Goal: Transaction & Acquisition: Download file/media

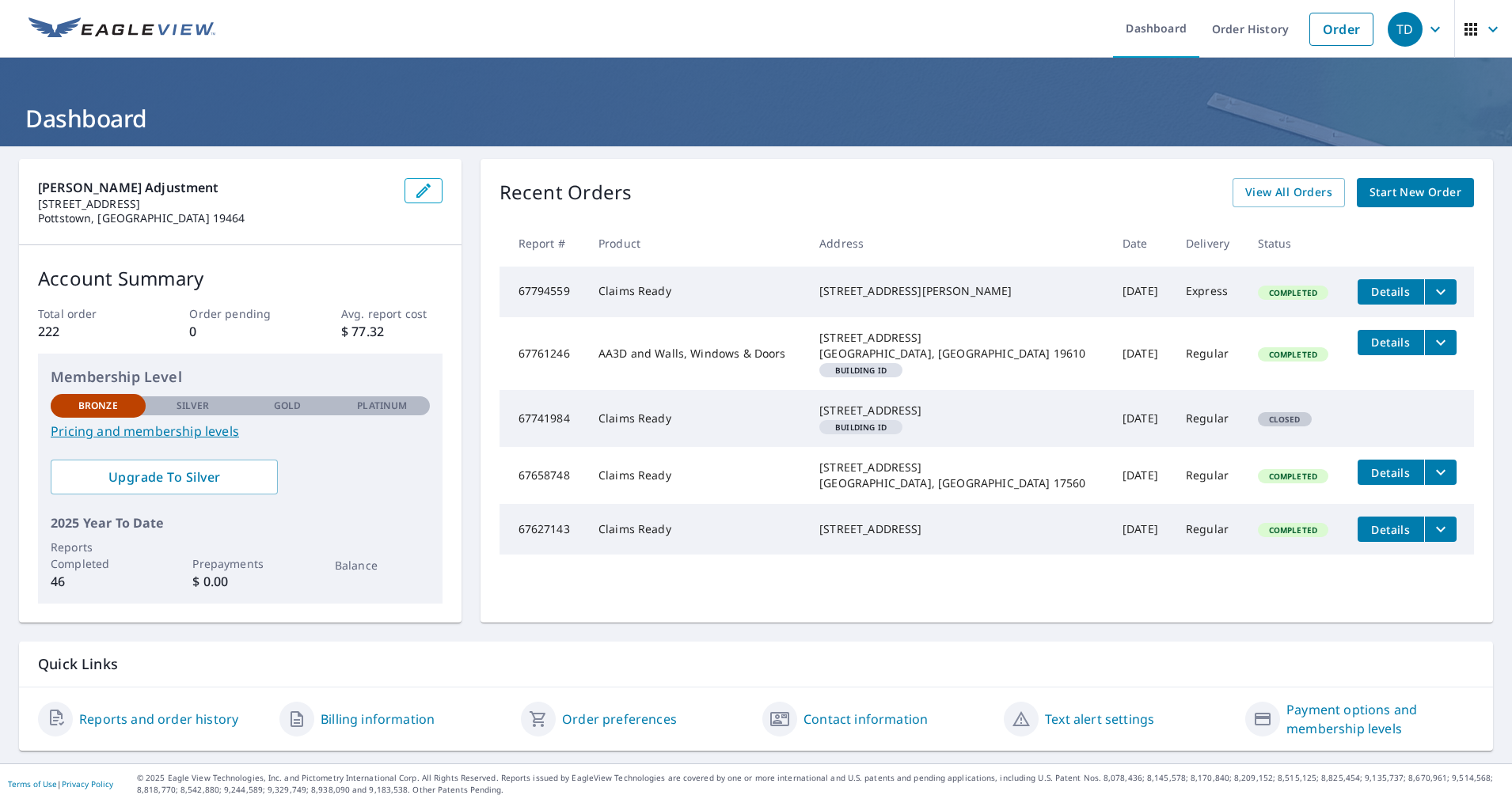
scroll to position [9, 0]
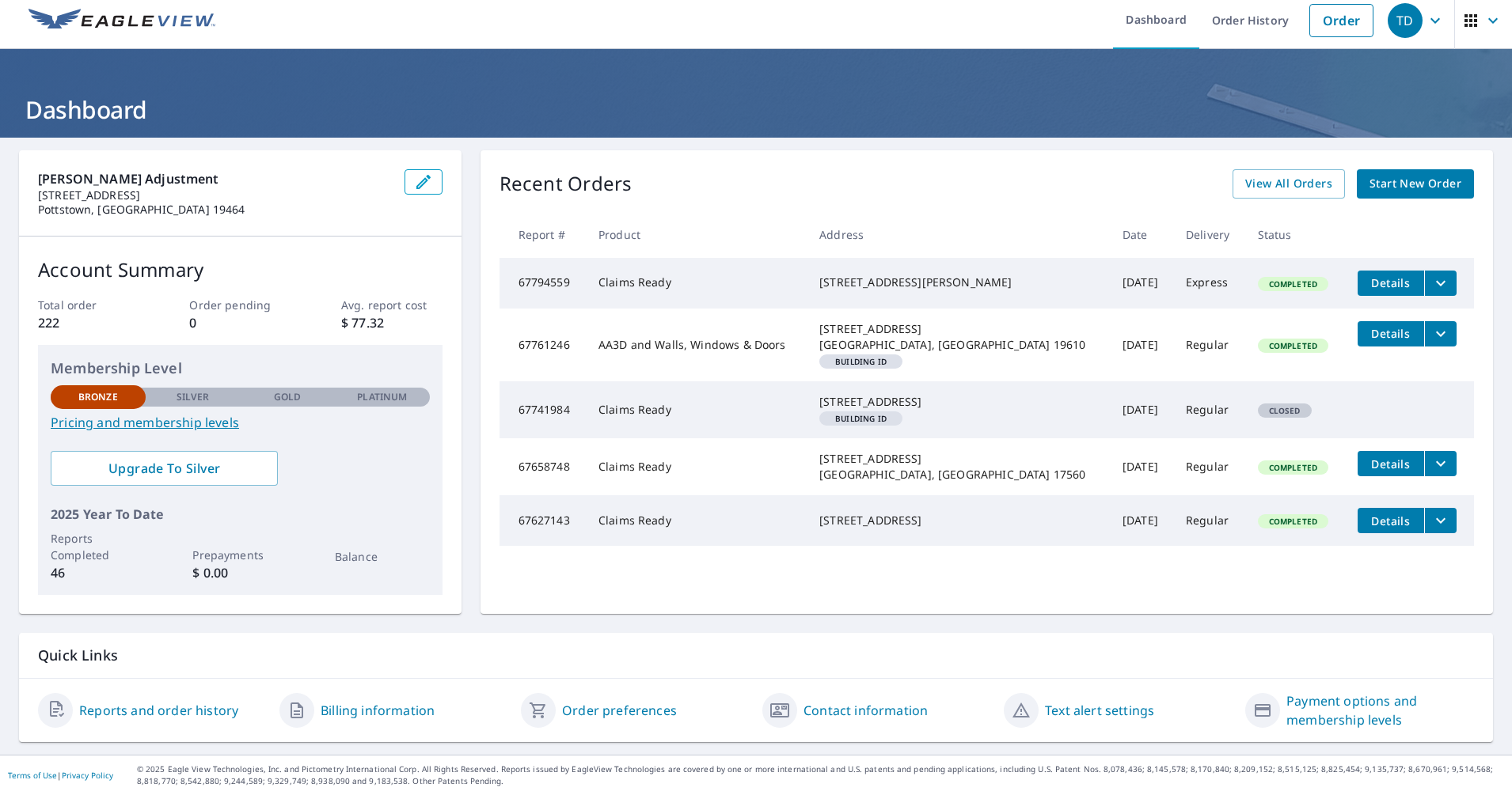
click at [186, 708] on link "Reports and order history" at bounding box center [159, 710] width 159 height 19
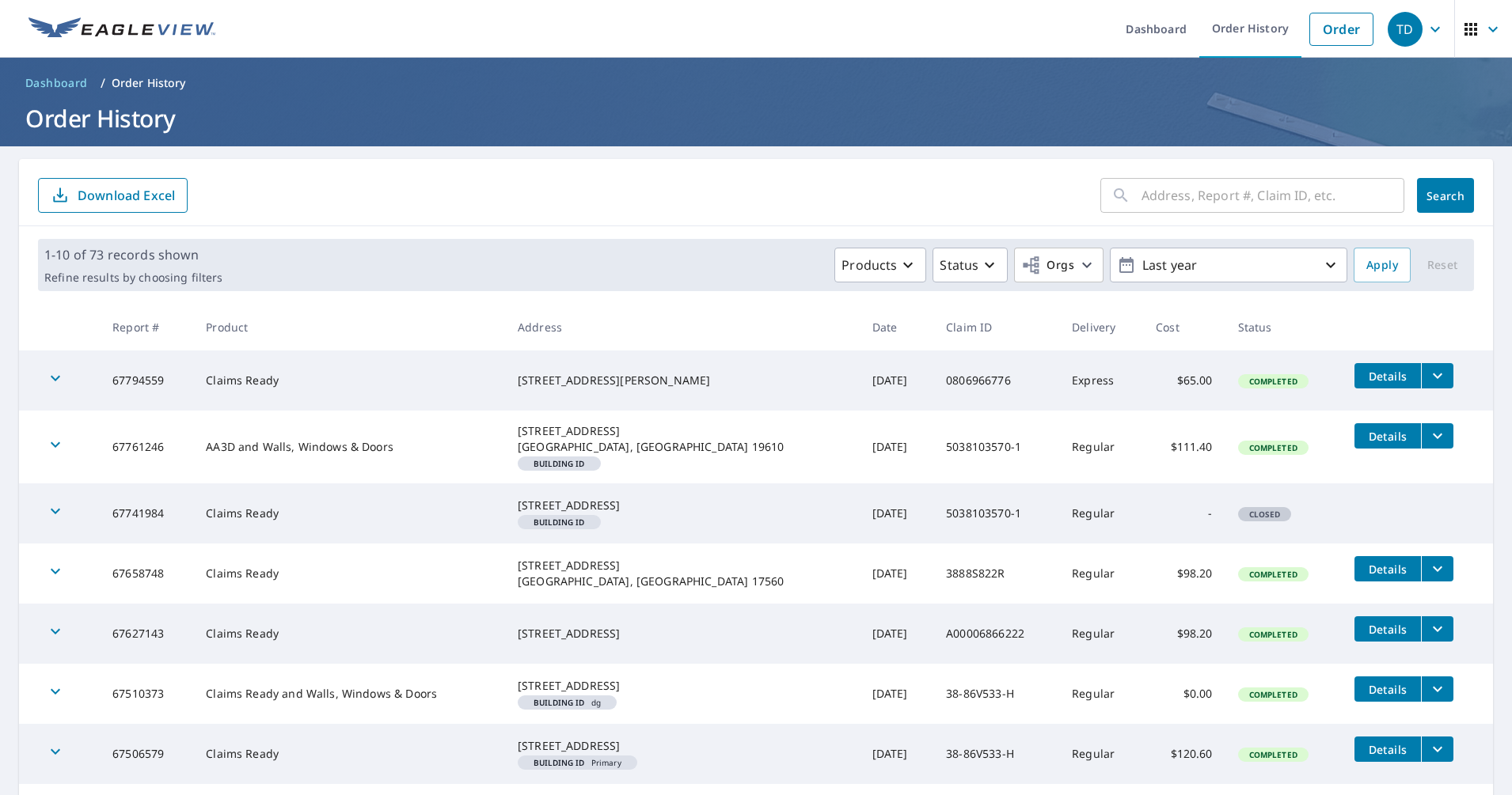
click at [1142, 194] on input "text" at bounding box center [1272, 195] width 263 height 44
click at [289, 15] on ul "Dashboard Order History Order" at bounding box center [803, 28] width 1157 height 58
click at [1156, 198] on input "text" at bounding box center [1272, 195] width 263 height 44
paste input "[STREET_ADDRESS]"
type input "[STREET_ADDRESS]"
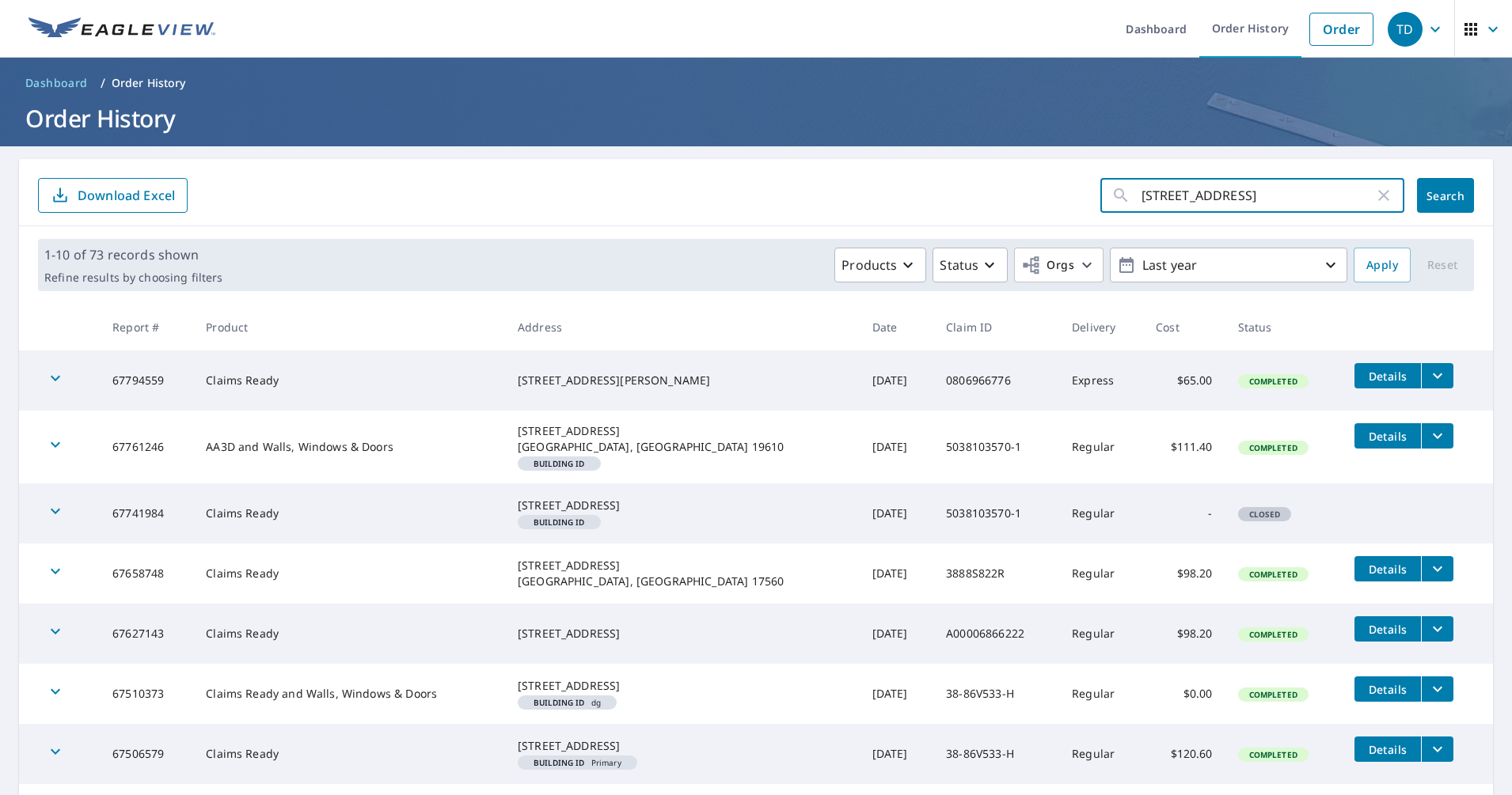
click at [1430, 200] on span "Search" at bounding box center [1445, 196] width 32 height 15
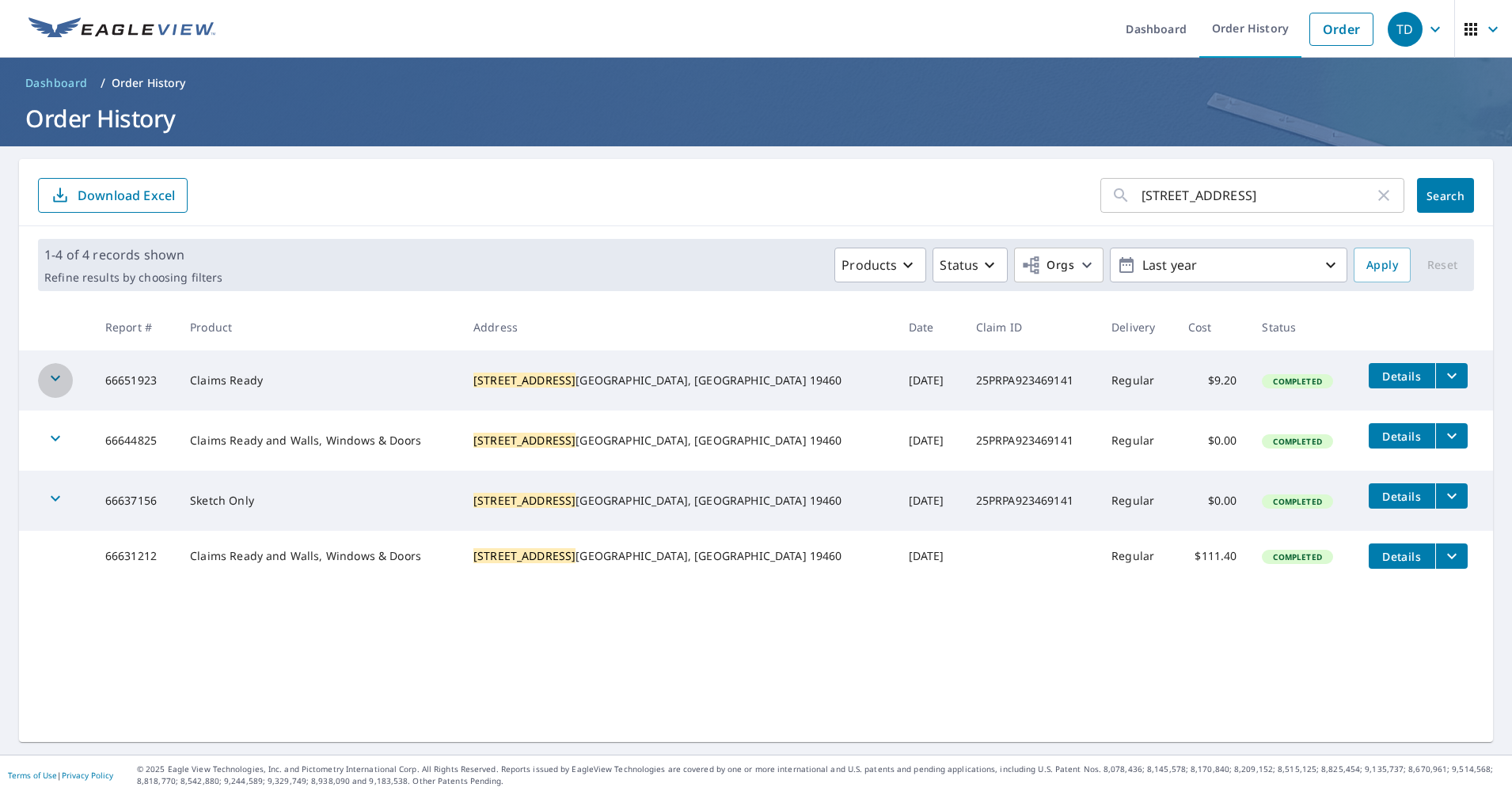
click at [47, 380] on icon "button" at bounding box center [54, 378] width 19 height 19
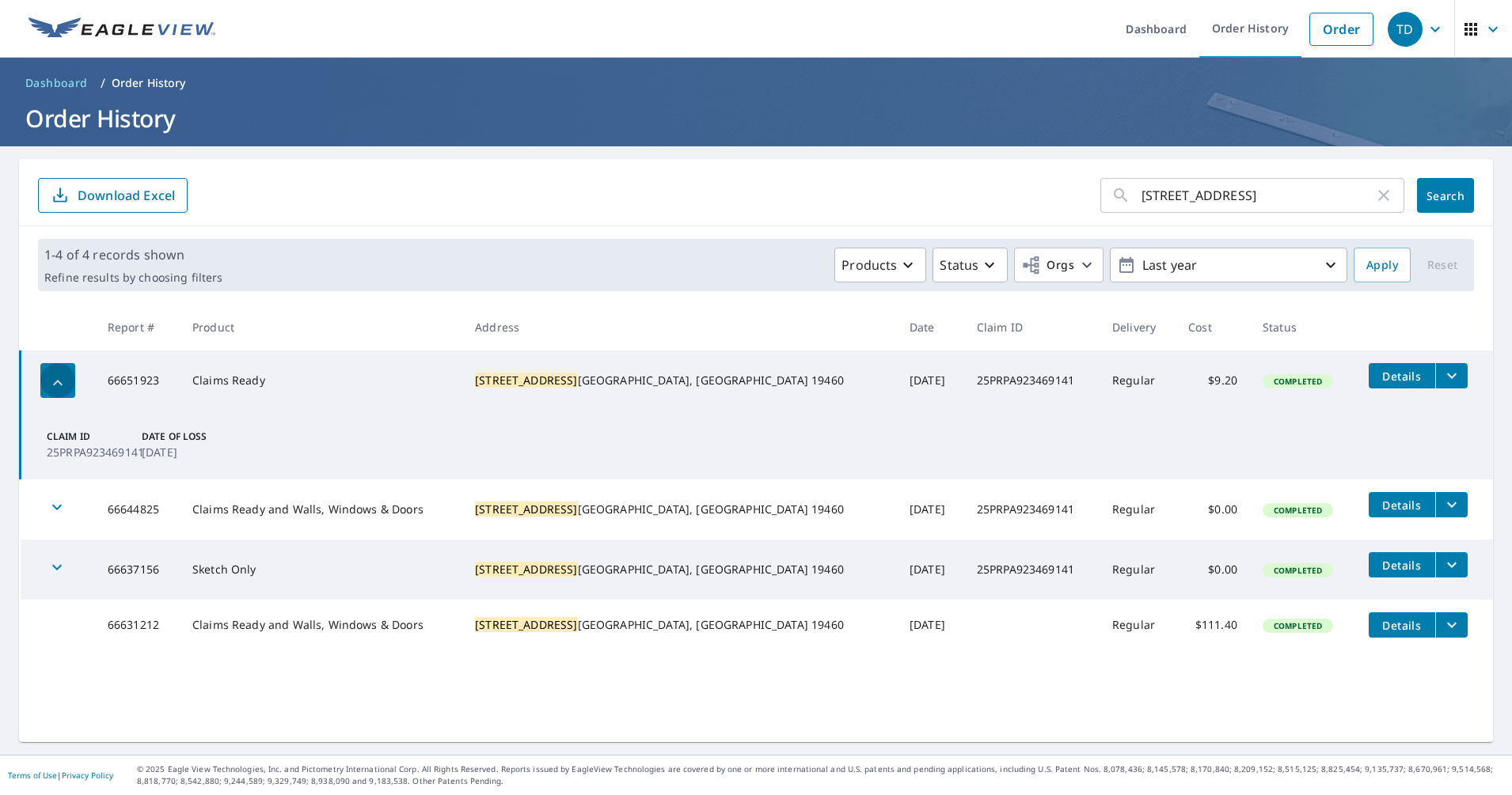
click at [47, 380] on div "button" at bounding box center [58, 380] width 35 height 35
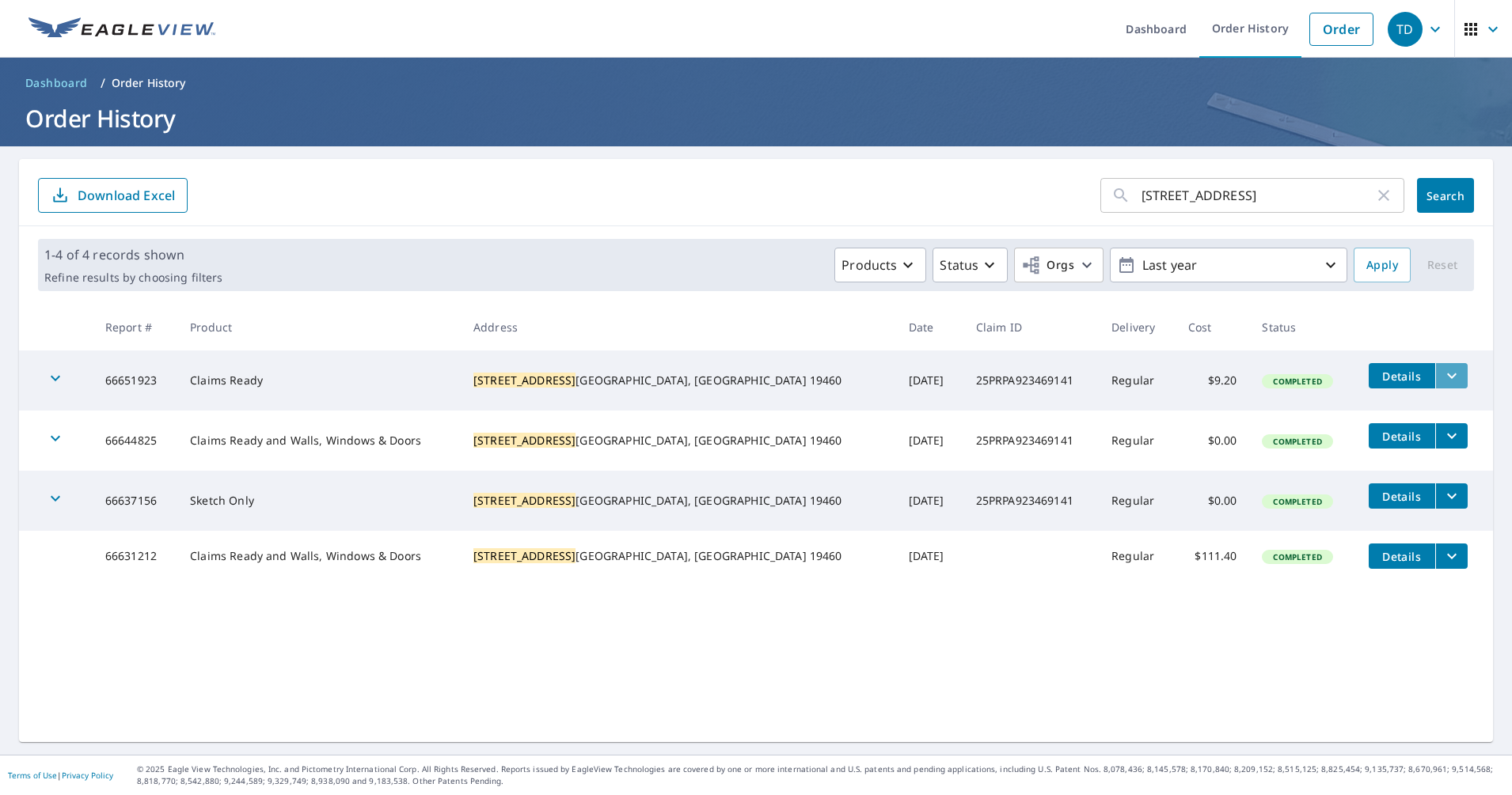
click at [1435, 379] on button "filesDropdownBtn-66651923" at bounding box center [1451, 376] width 33 height 25
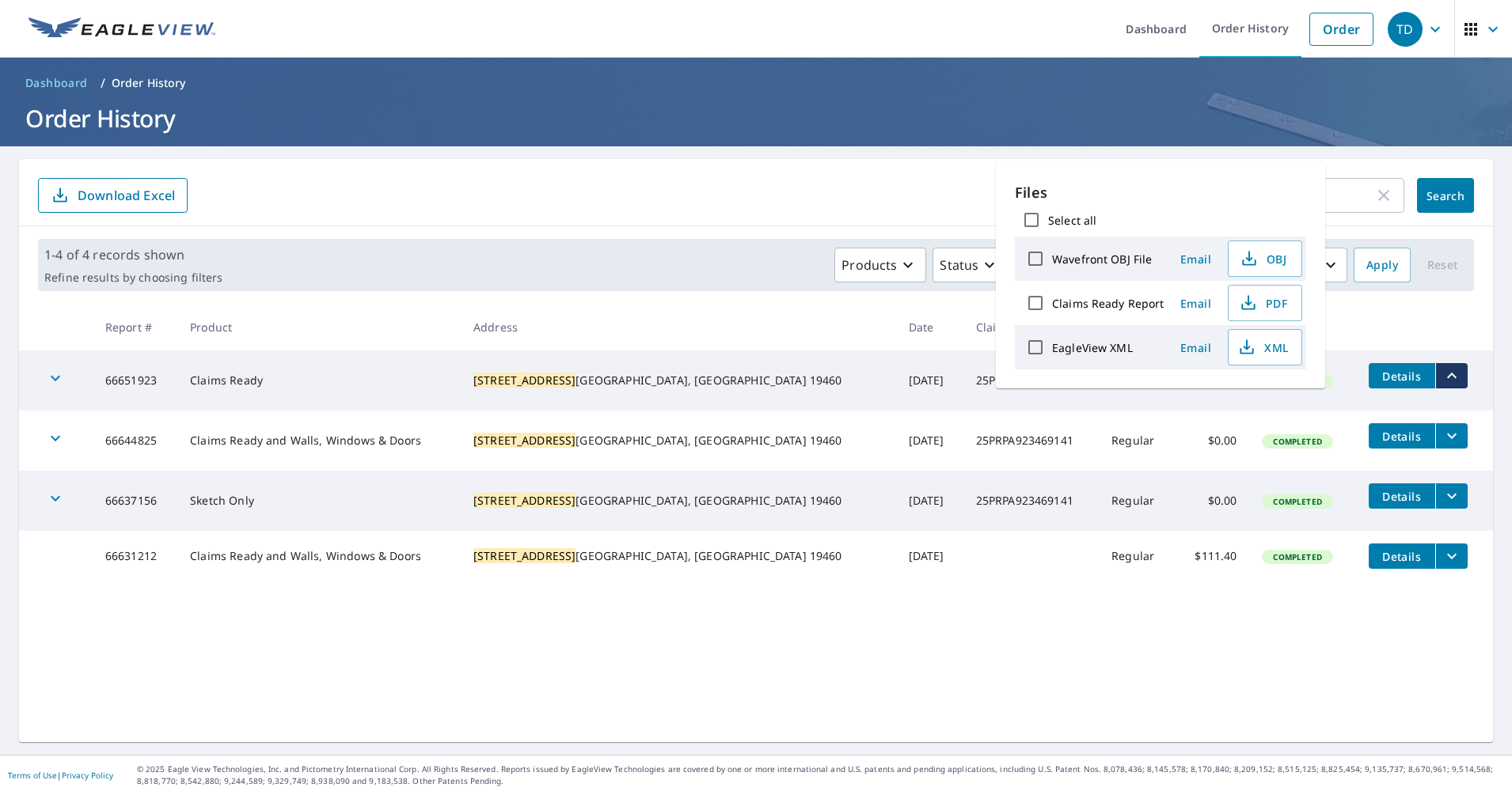
click at [1442, 441] on icon "filesDropdownBtn-66644825" at bounding box center [1451, 436] width 19 height 19
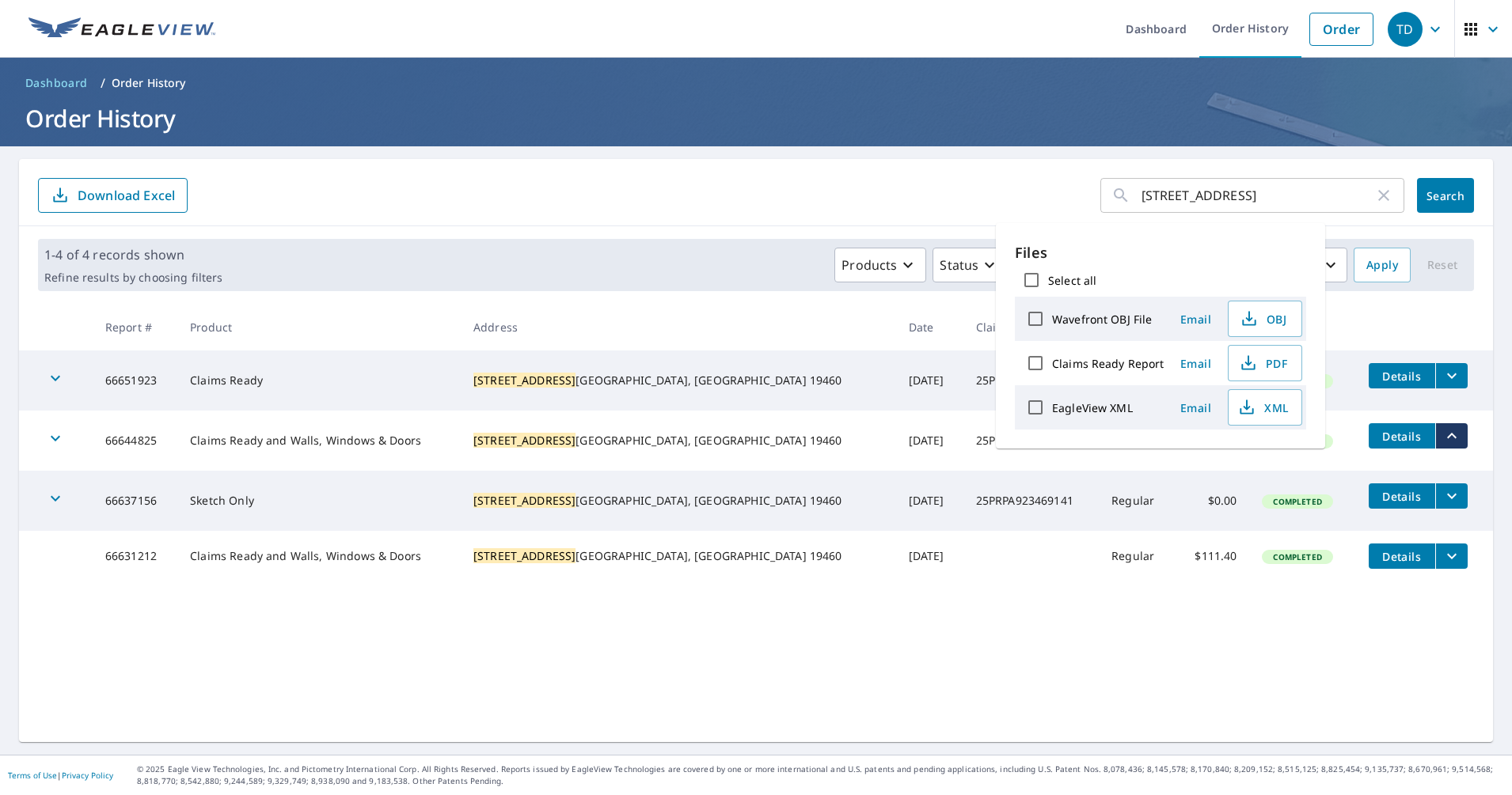
click at [1209, 676] on div "[STREET_ADDRESS] ​ Search Download Excel 1-4 of 4 records shown Refine results …" at bounding box center [756, 450] width 1474 height 583
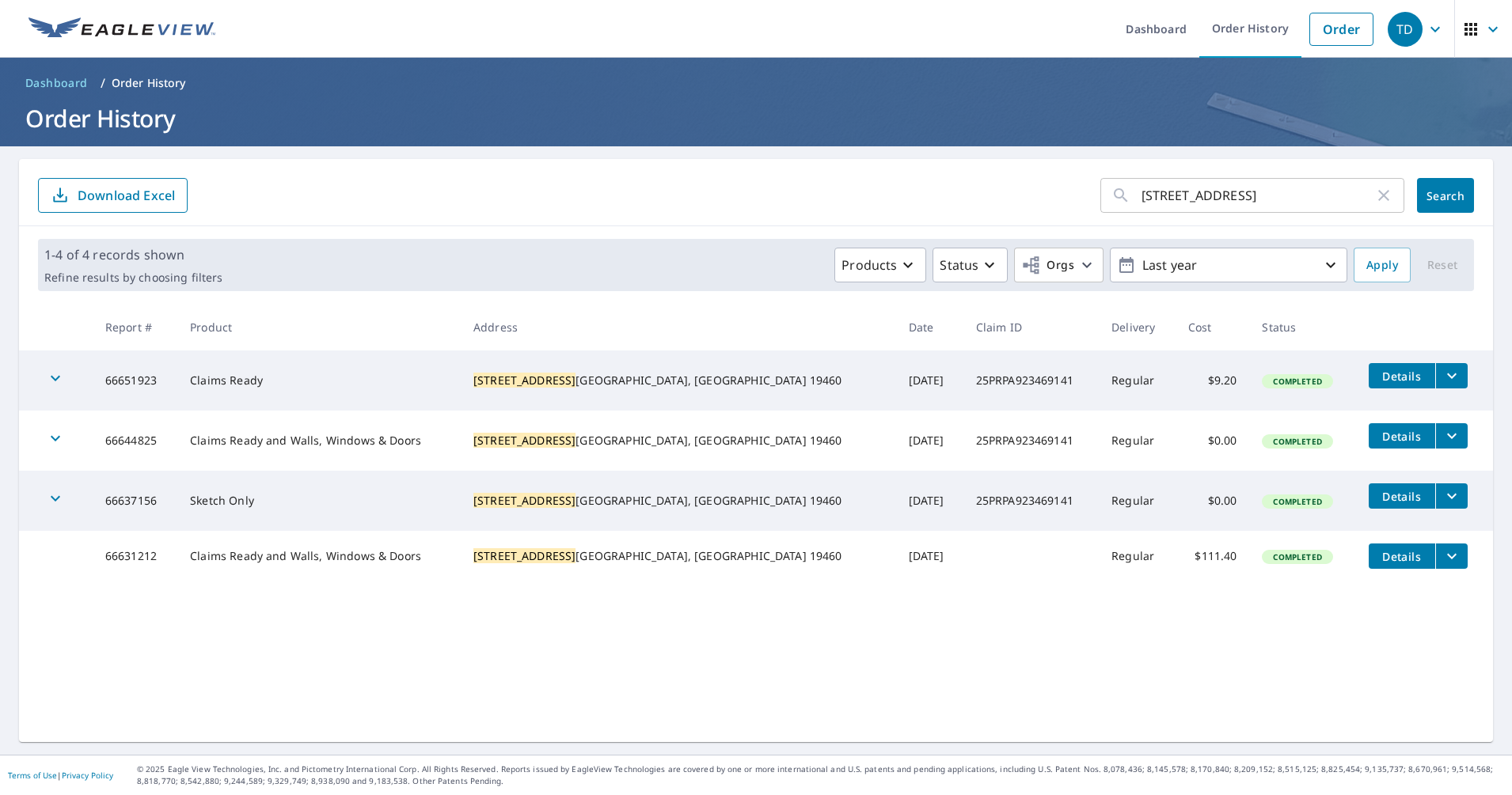
click at [56, 437] on icon "button" at bounding box center [54, 437] width 19 height 19
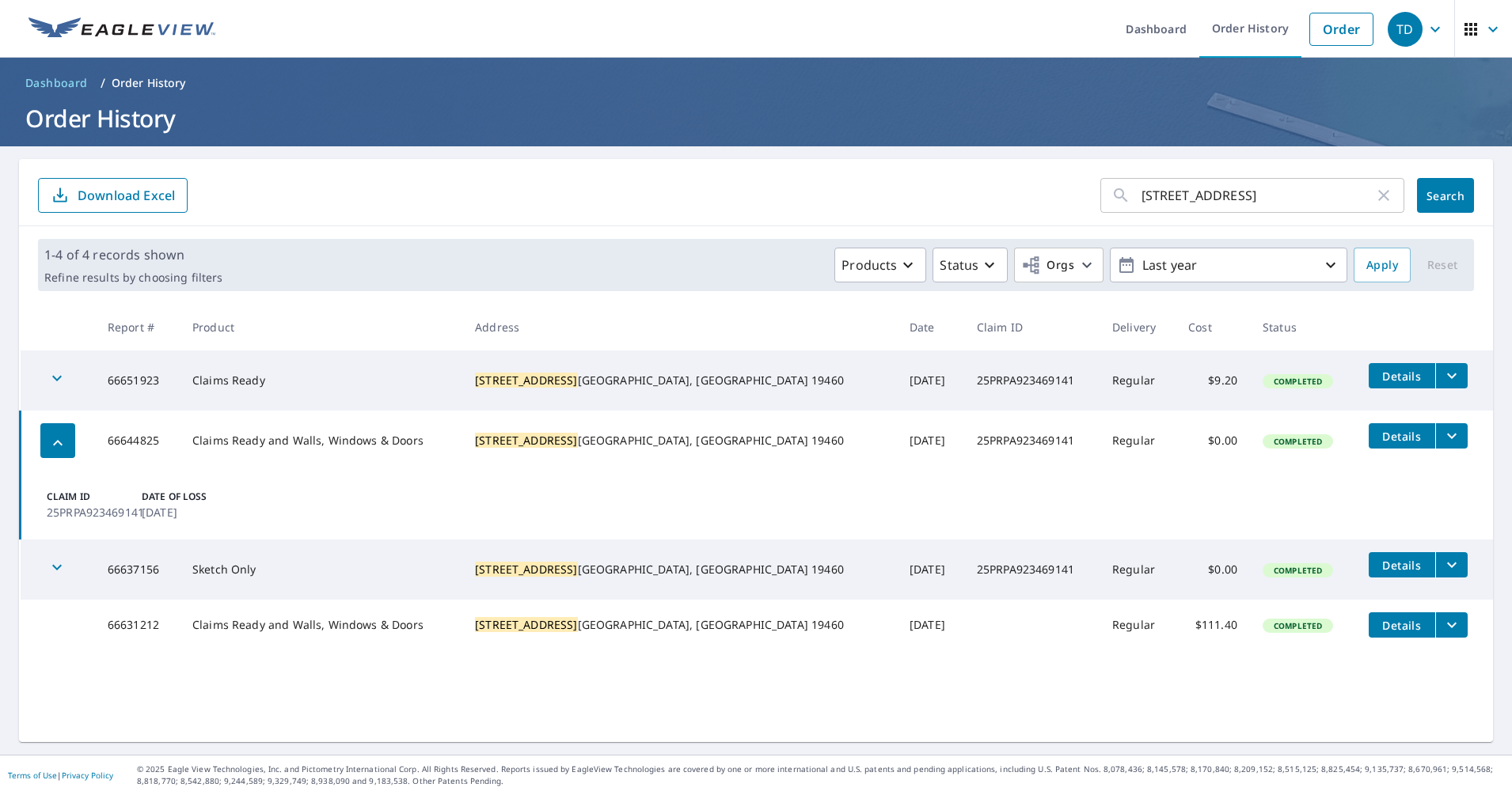
click at [56, 437] on icon "button" at bounding box center [57, 442] width 19 height 19
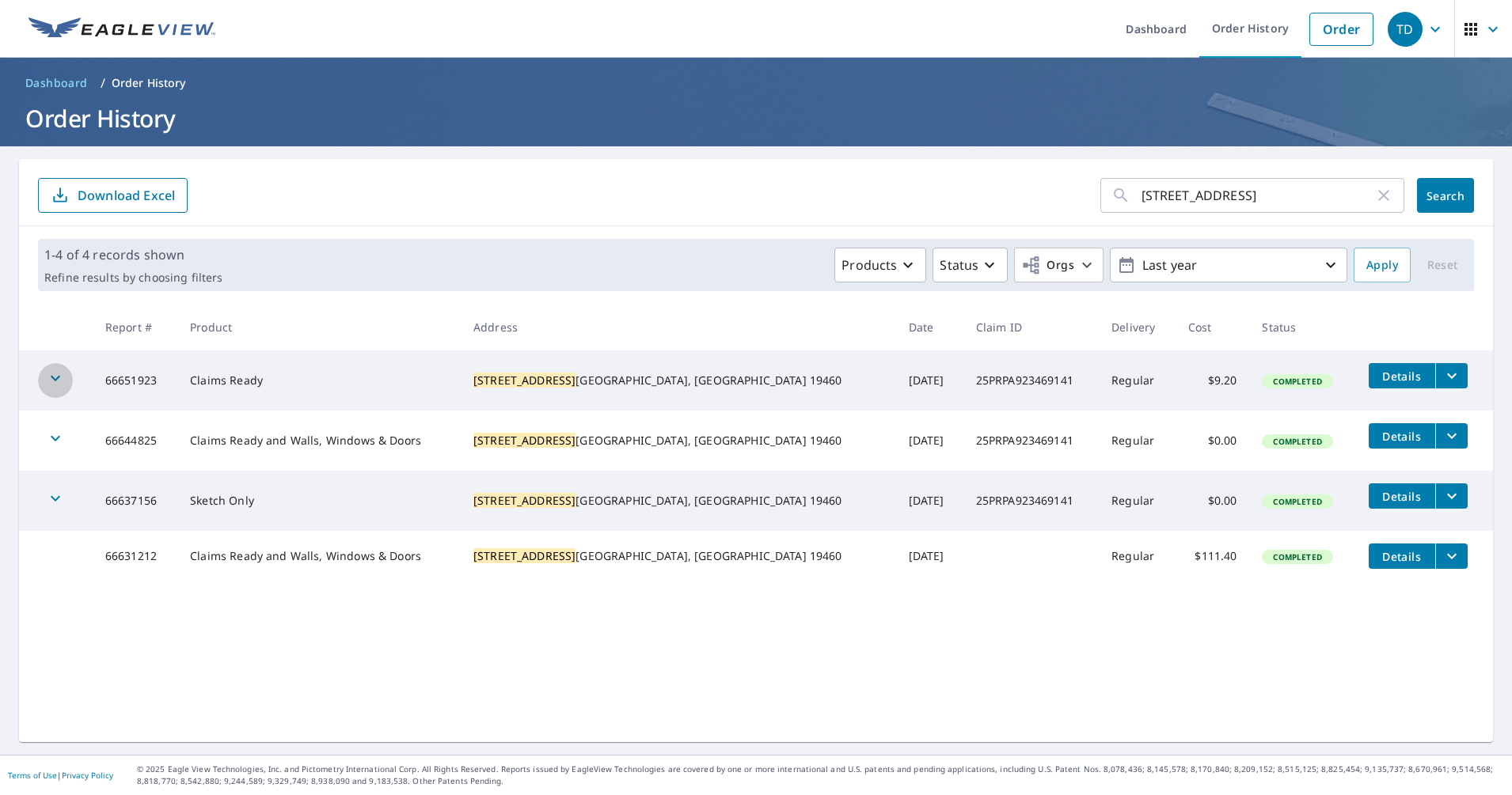
click at [66, 381] on div "button" at bounding box center [55, 380] width 35 height 35
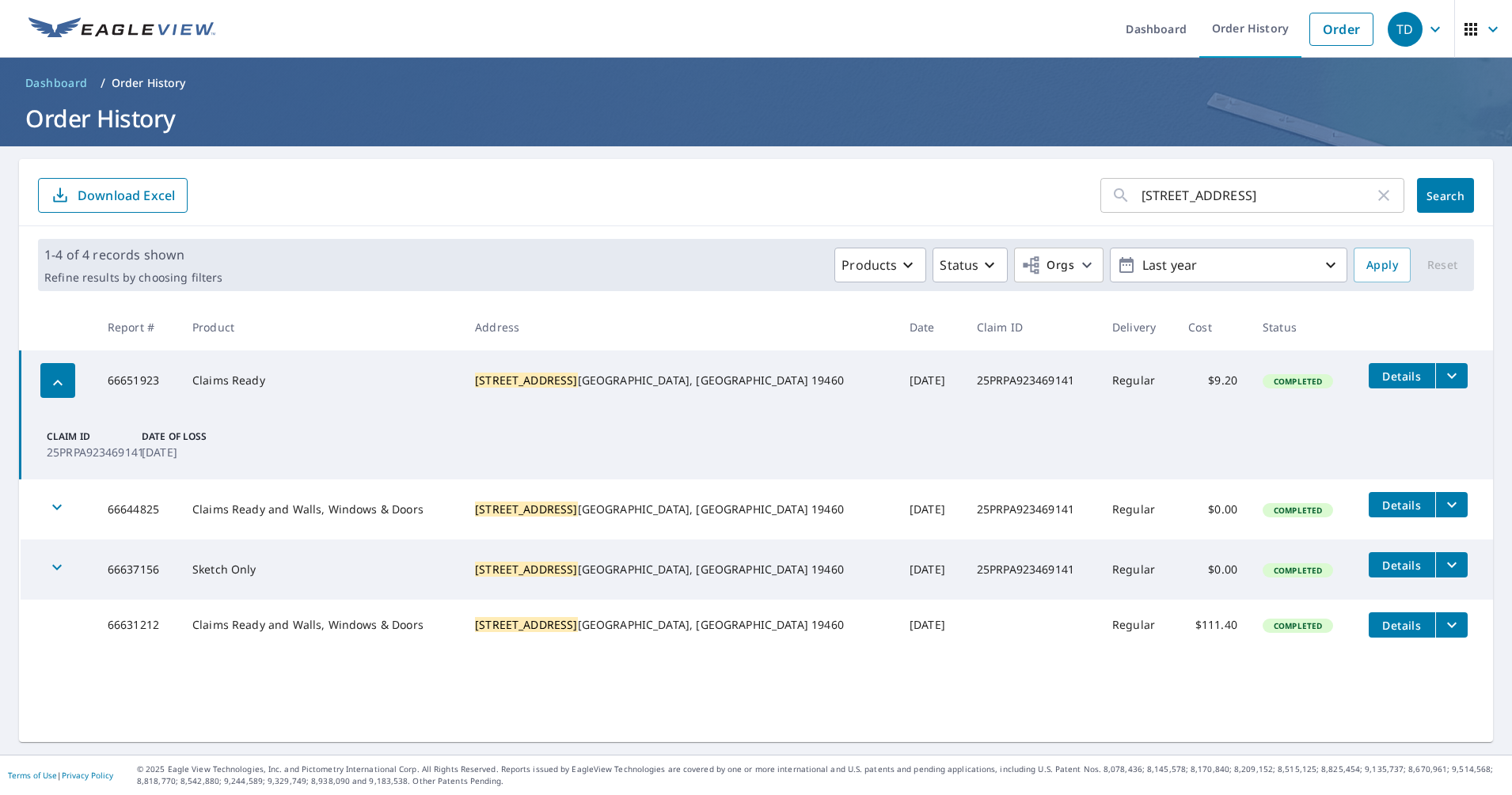
click at [66, 381] on icon "button" at bounding box center [57, 382] width 19 height 19
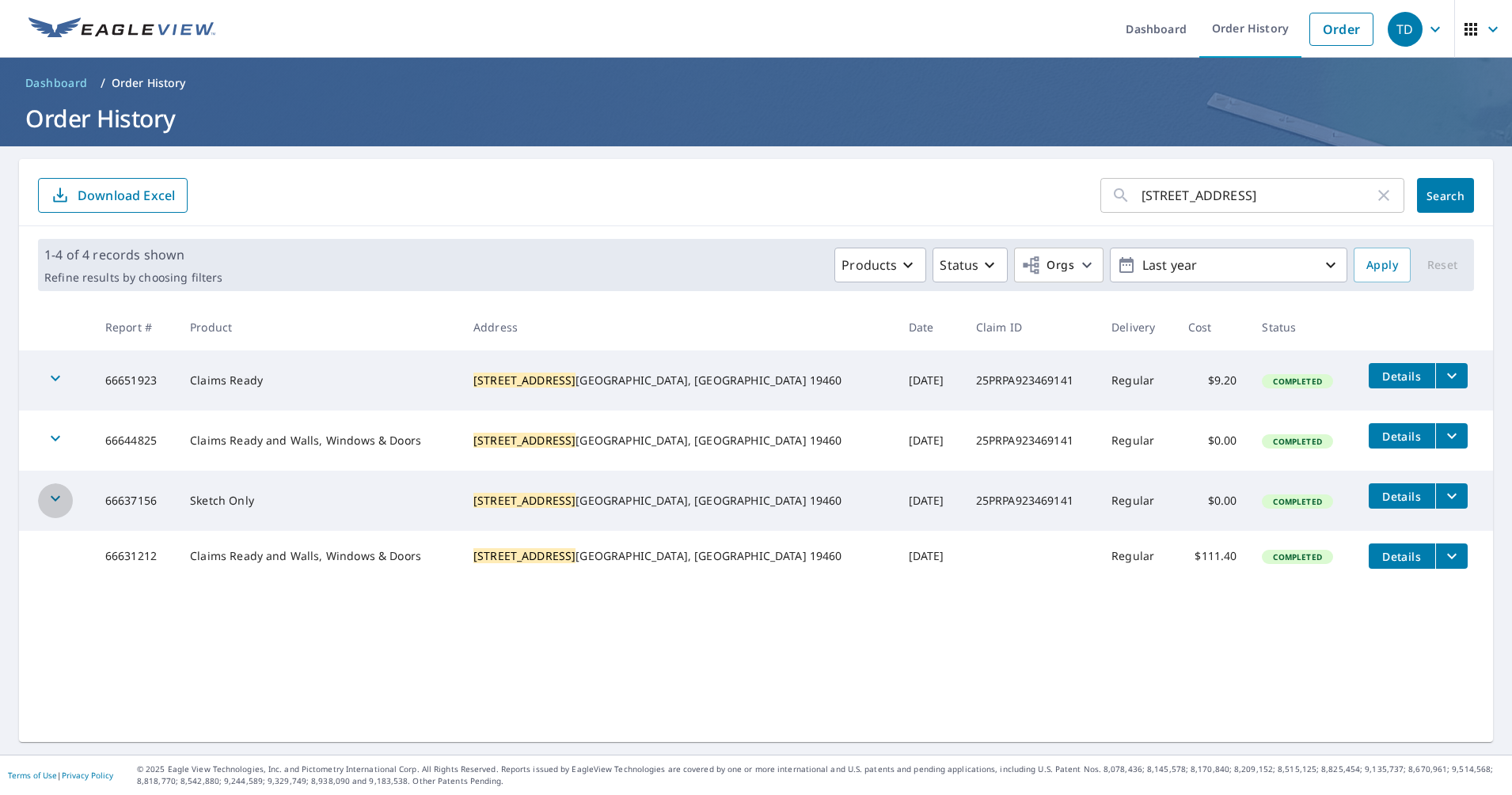
click at [61, 496] on icon "button" at bounding box center [54, 497] width 19 height 19
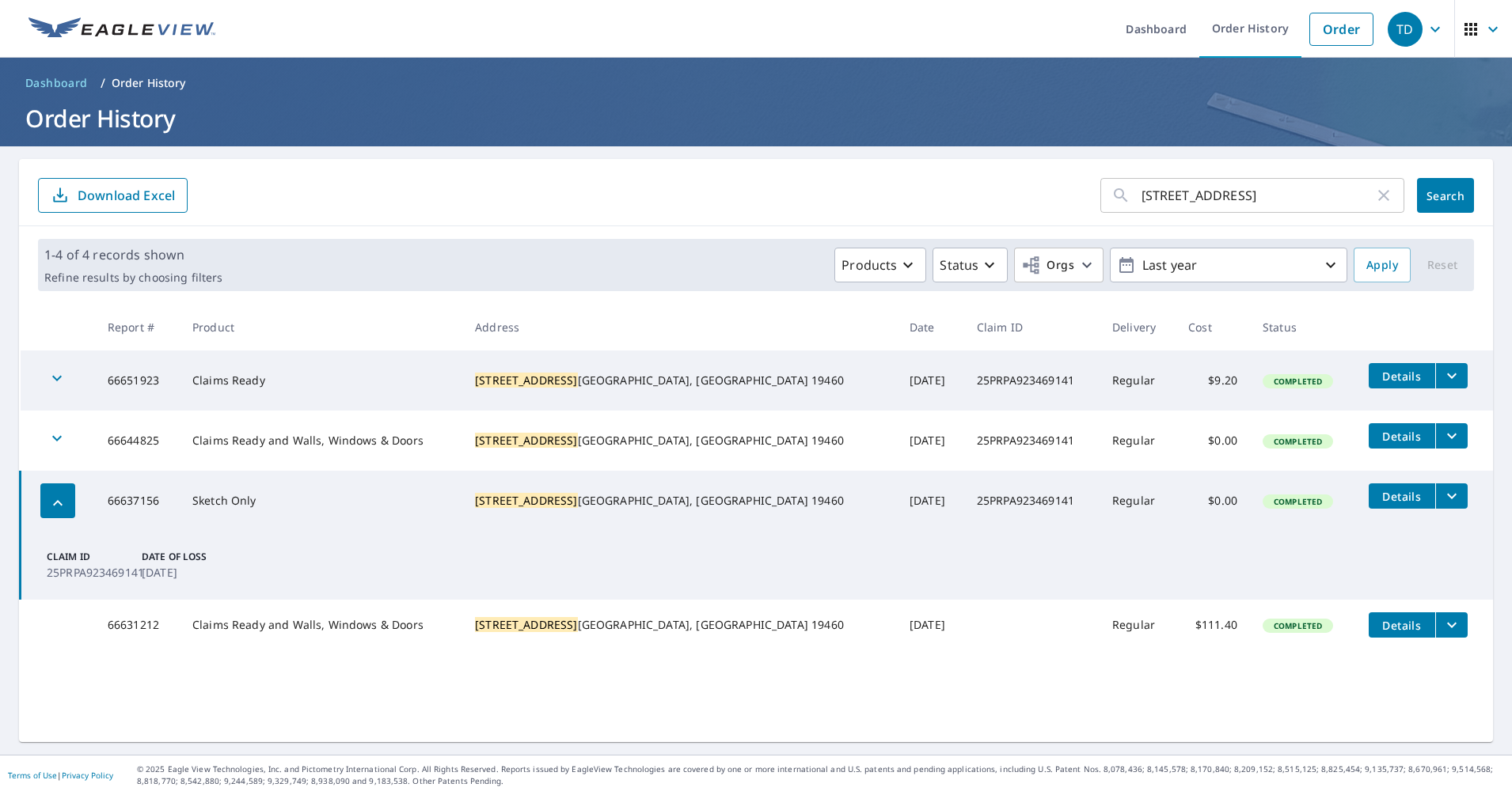
click at [61, 496] on icon "button" at bounding box center [57, 502] width 19 height 19
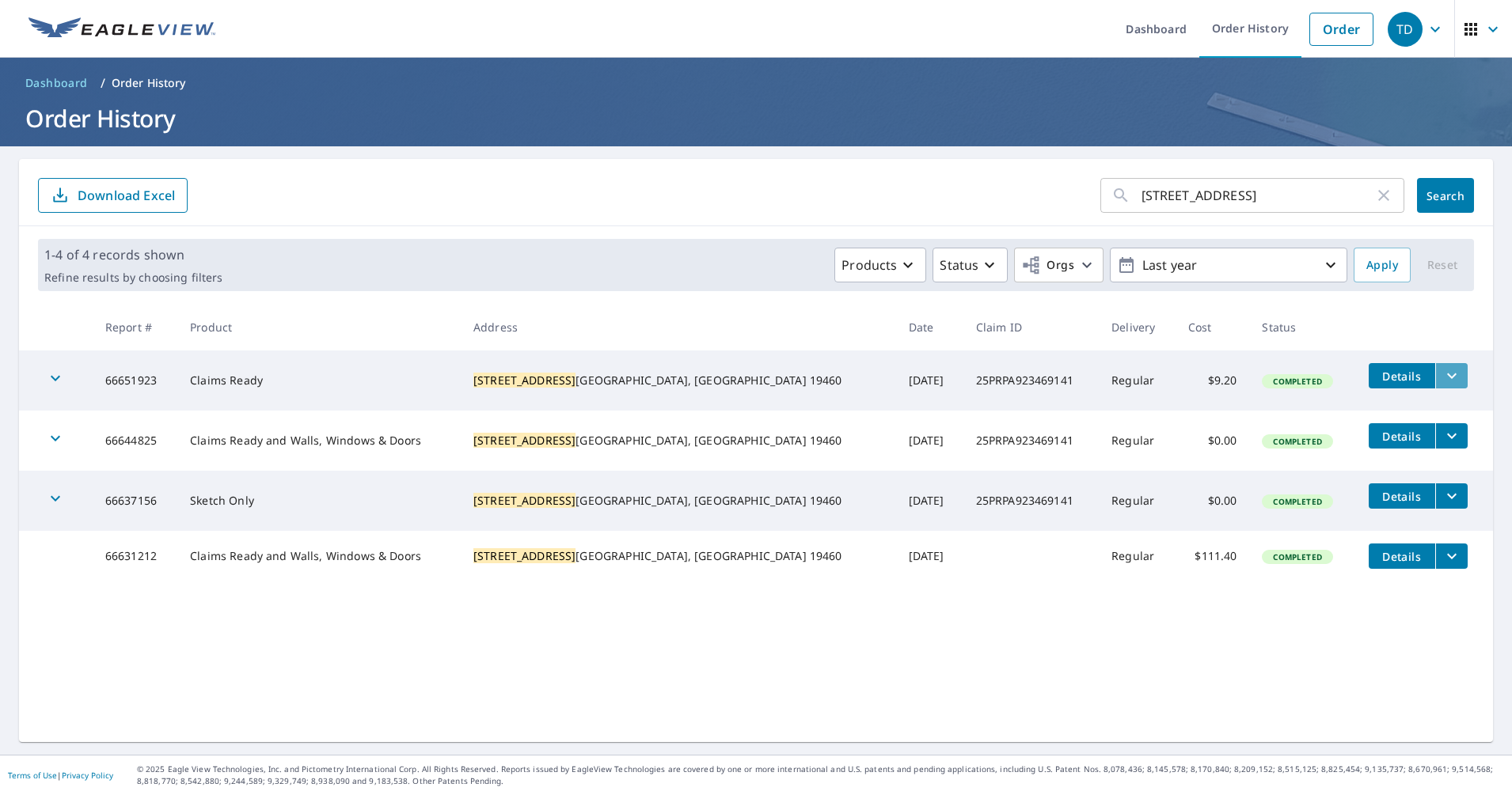
click at [1442, 380] on icon "filesDropdownBtn-66651923" at bounding box center [1451, 376] width 19 height 19
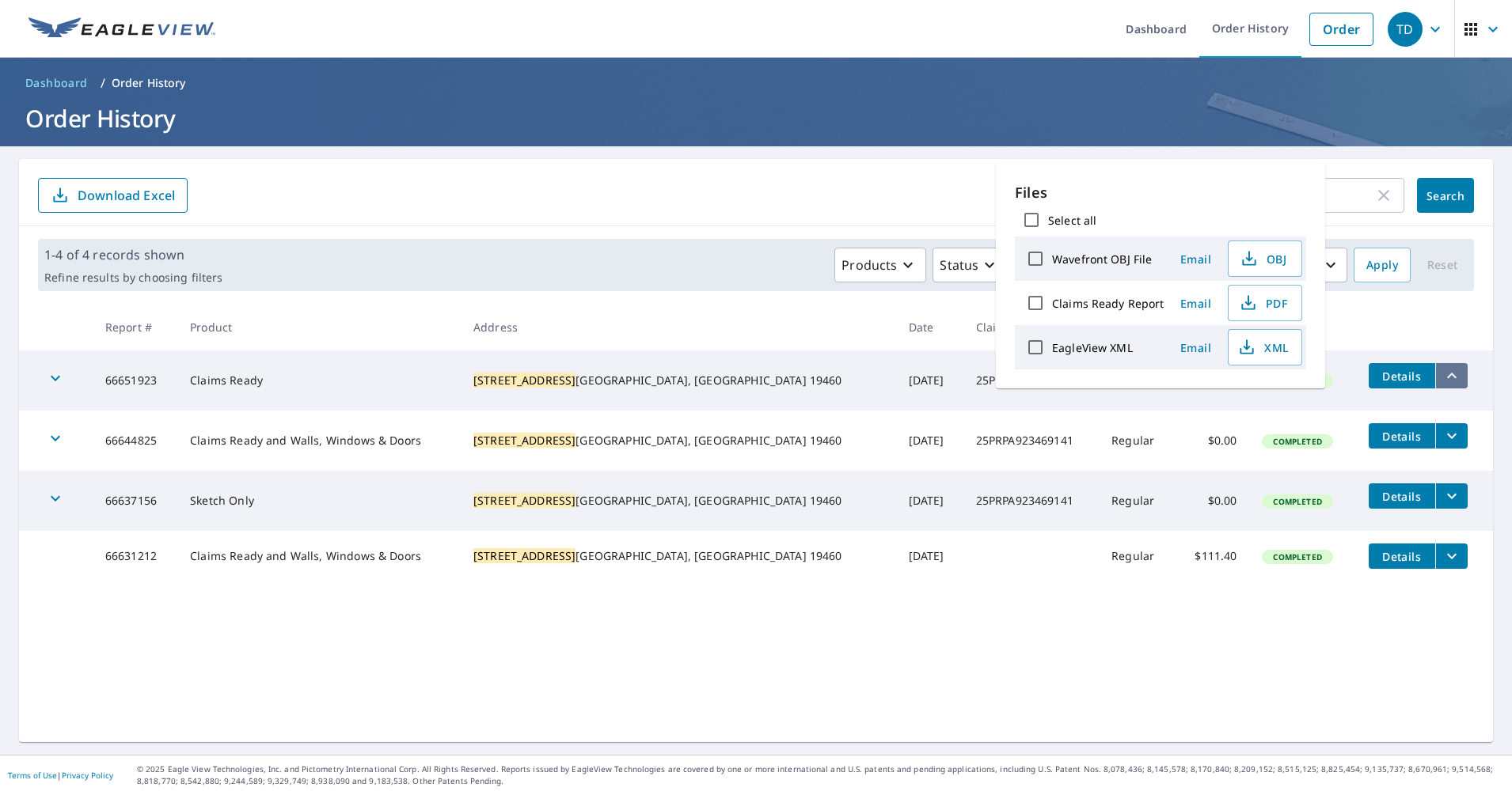
click at [1442, 380] on icon "filesDropdownBtn-66651923" at bounding box center [1451, 376] width 19 height 19
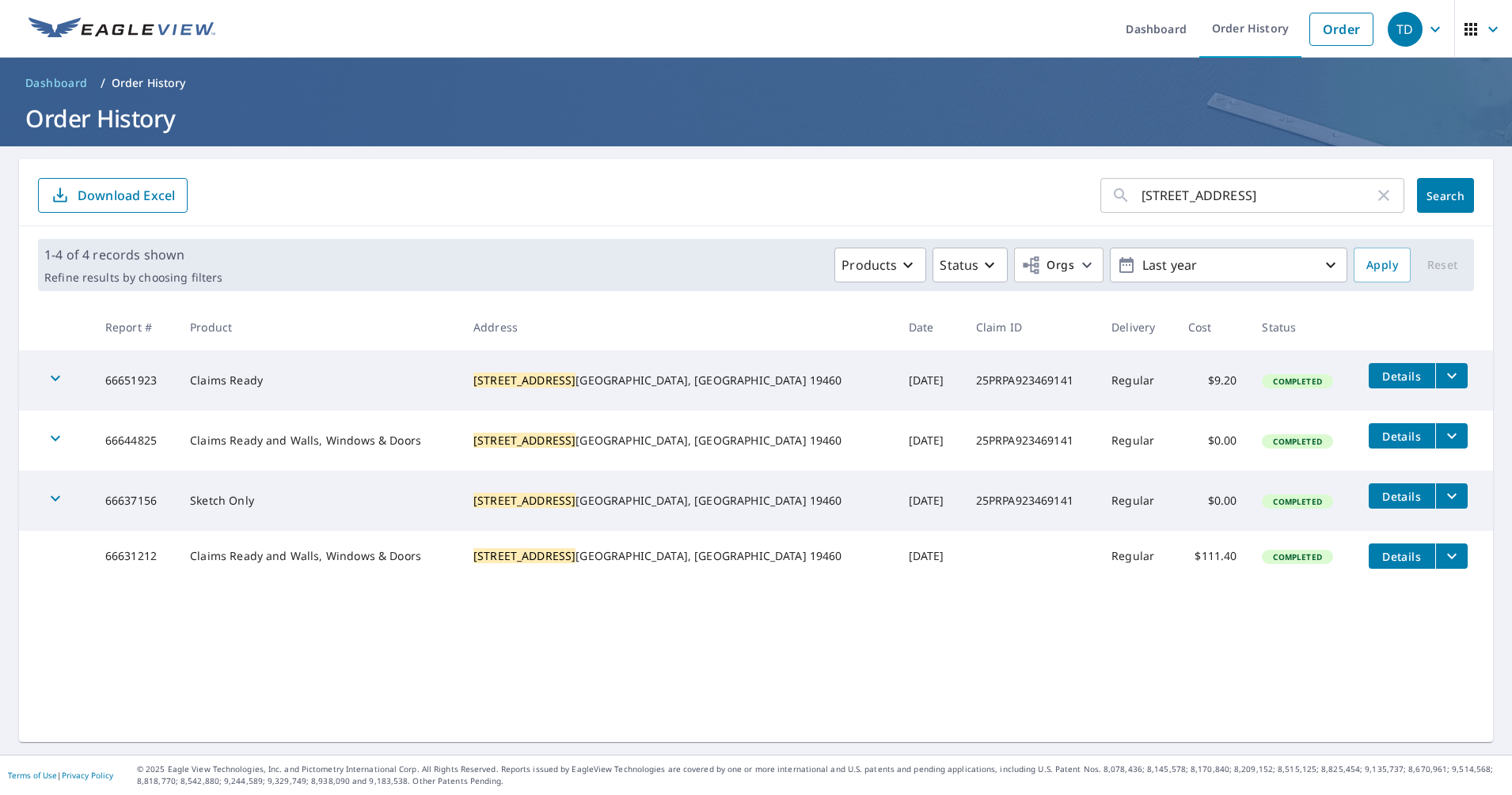
click at [1378, 557] on span "Details" at bounding box center [1401, 556] width 47 height 15
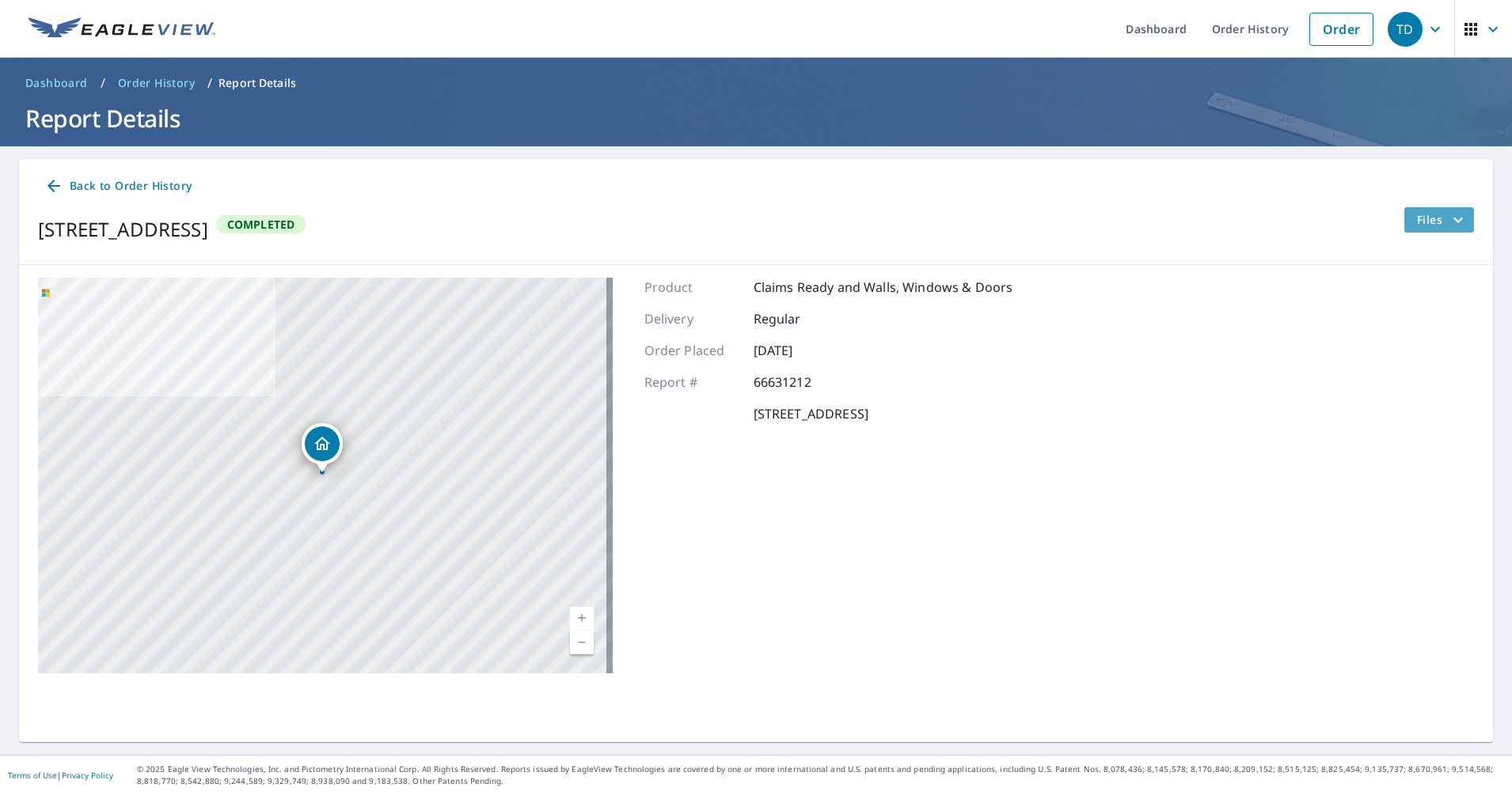
click at [1453, 220] on icon "filesDropdownBtn-66631212" at bounding box center [1458, 219] width 10 height 6
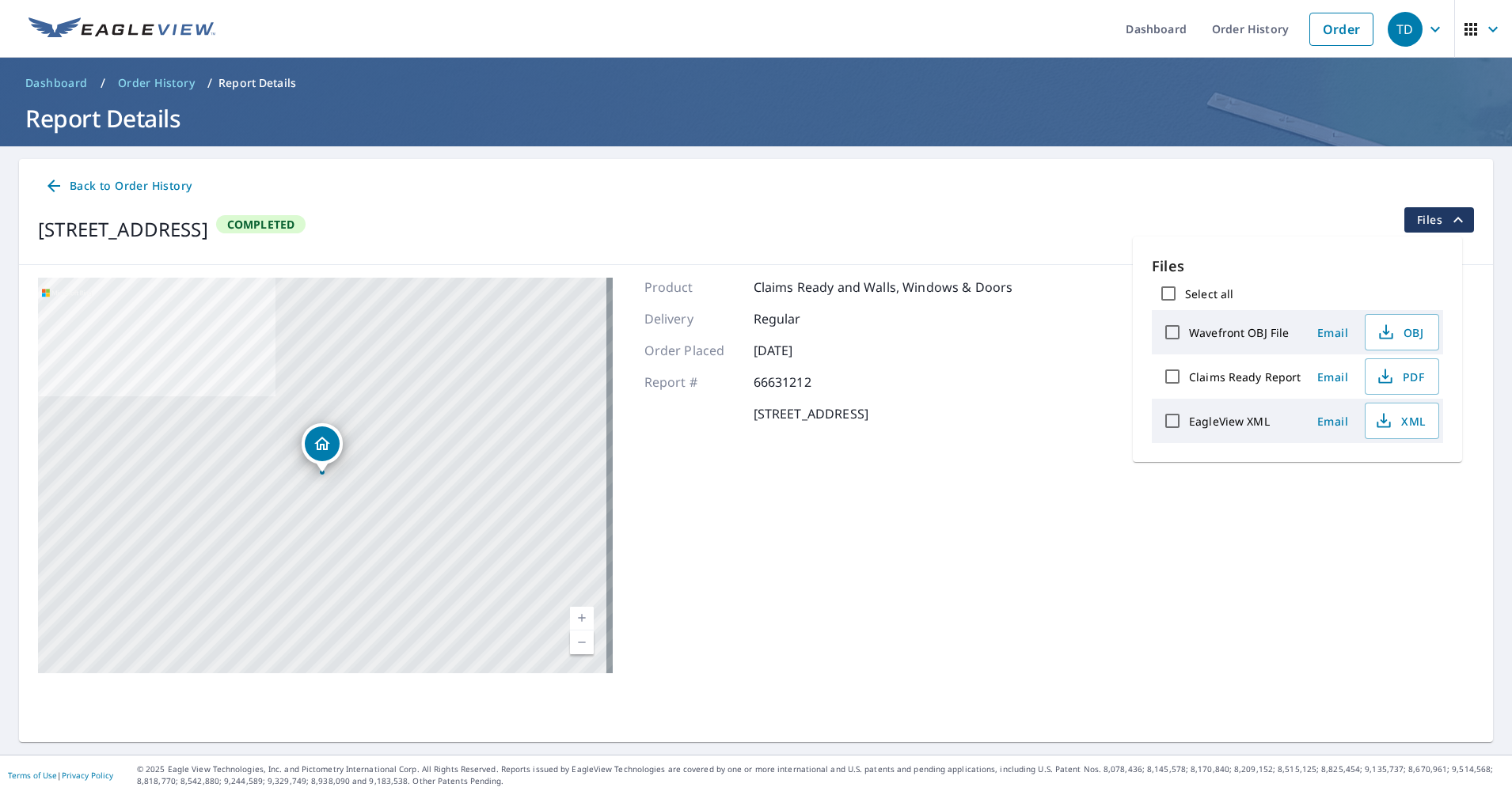
click at [1237, 378] on label "Claims Ready Report" at bounding box center [1245, 376] width 112 height 15
click at [1189, 378] on input "Claims Ready Report" at bounding box center [1172, 376] width 33 height 33
click at [1415, 383] on span "PDF" at bounding box center [1400, 376] width 50 height 19
click at [1175, 378] on input "Claims Ready Report" at bounding box center [1172, 376] width 33 height 33
checkbox input "false"
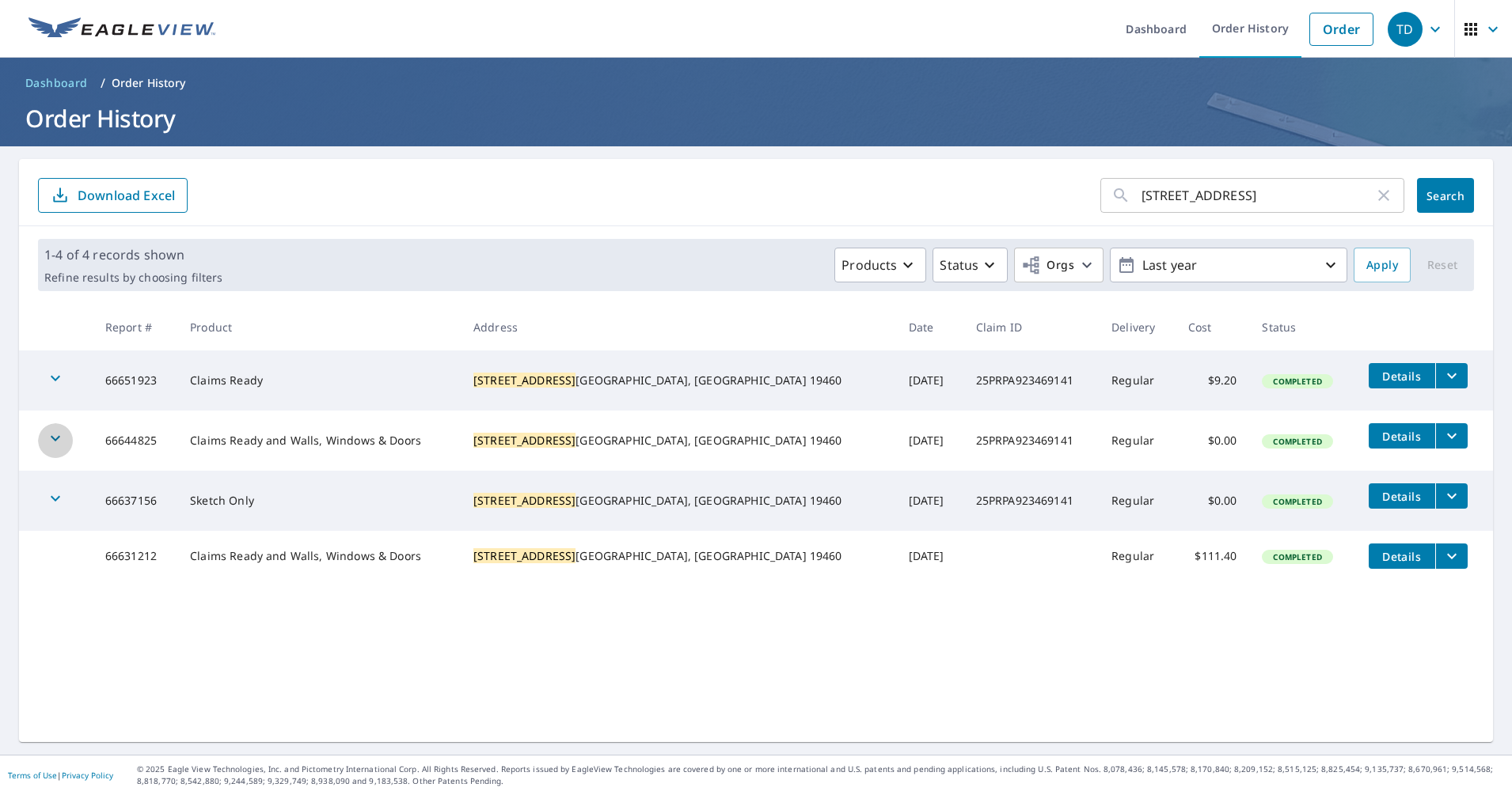
click at [54, 440] on icon "button" at bounding box center [55, 438] width 10 height 6
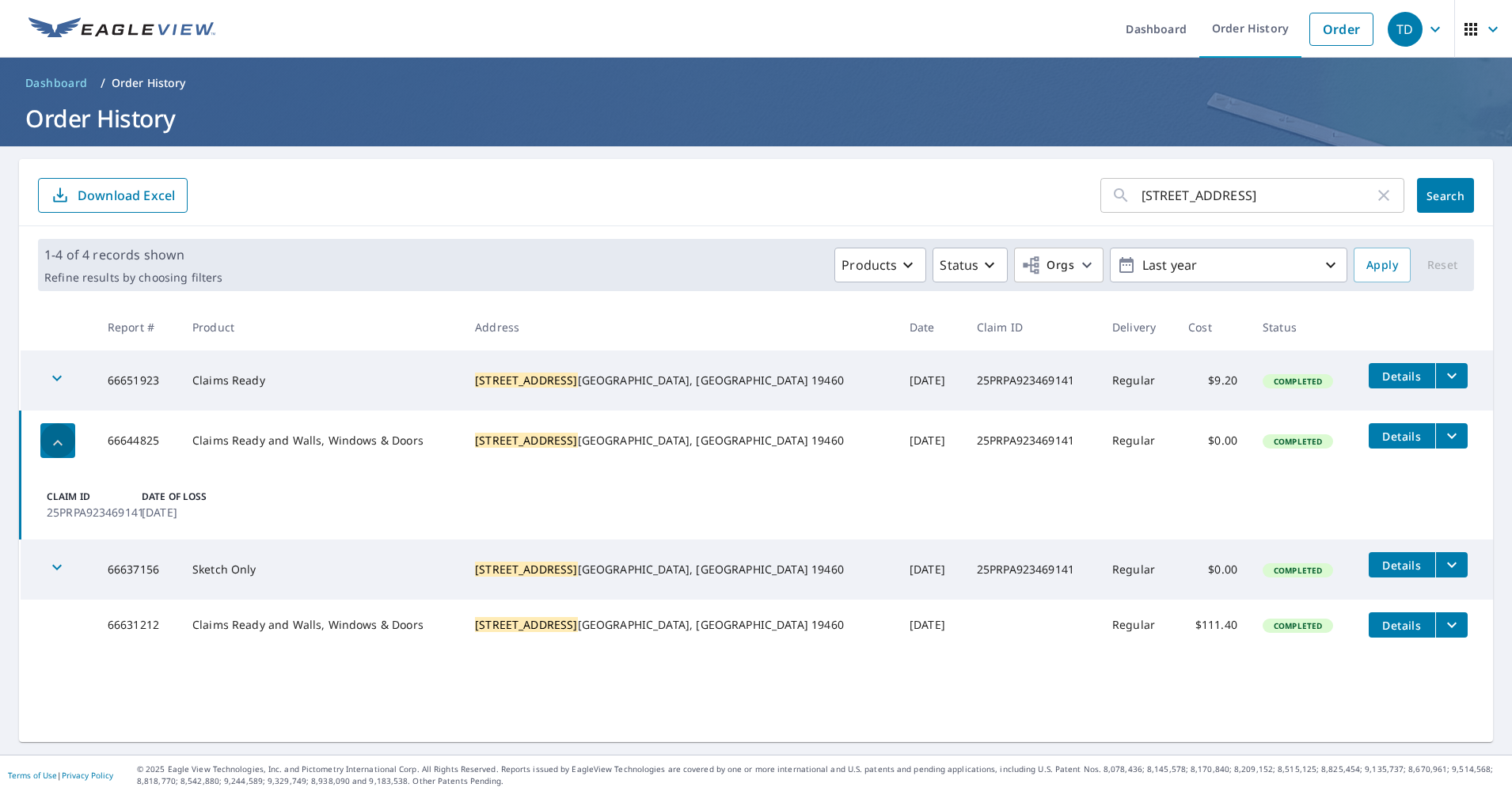
click at [54, 440] on icon "button" at bounding box center [57, 442] width 19 height 19
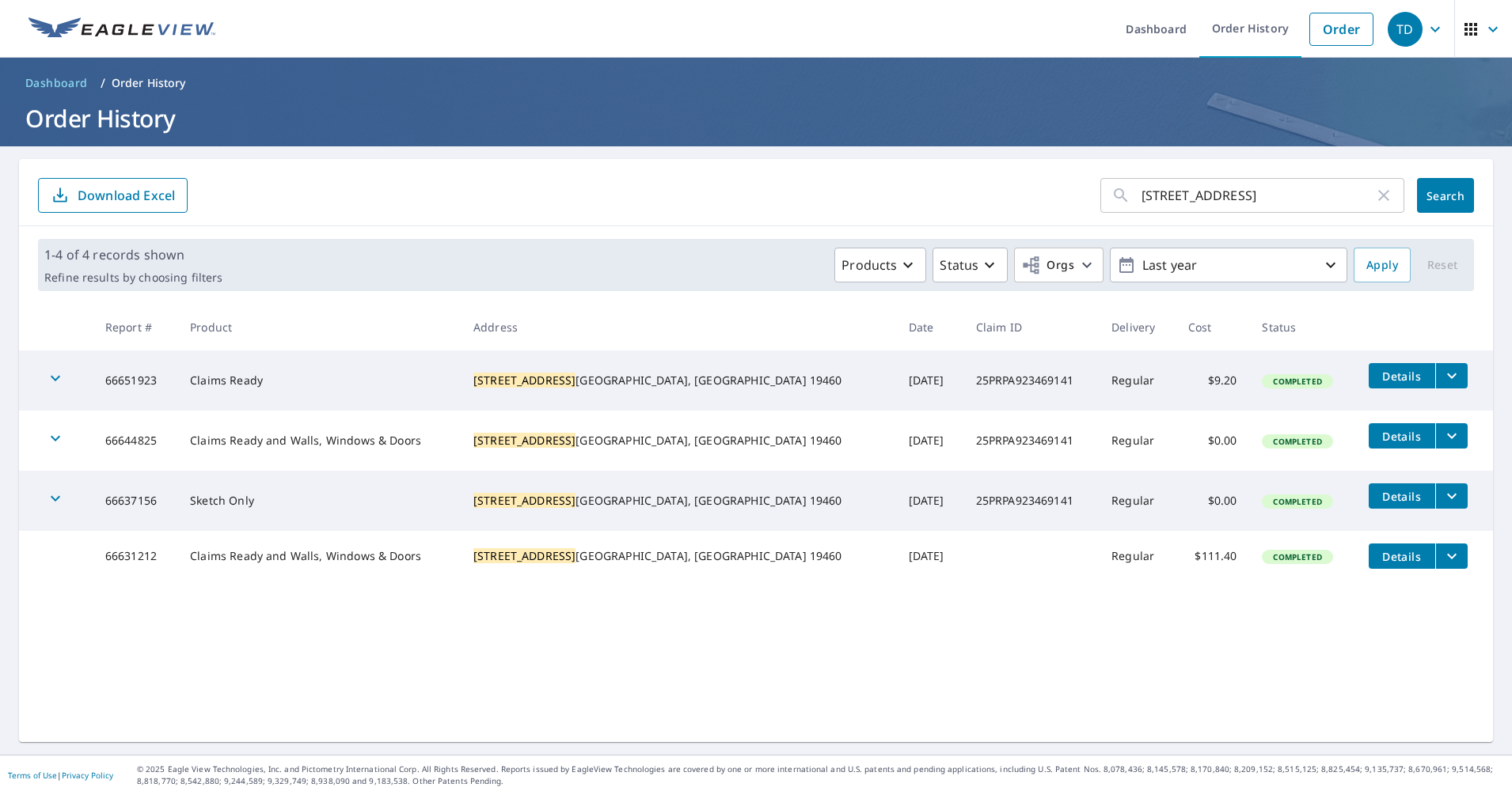
click at [1378, 375] on span "Details" at bounding box center [1401, 376] width 47 height 15
click at [1378, 497] on span "Details" at bounding box center [1401, 496] width 47 height 15
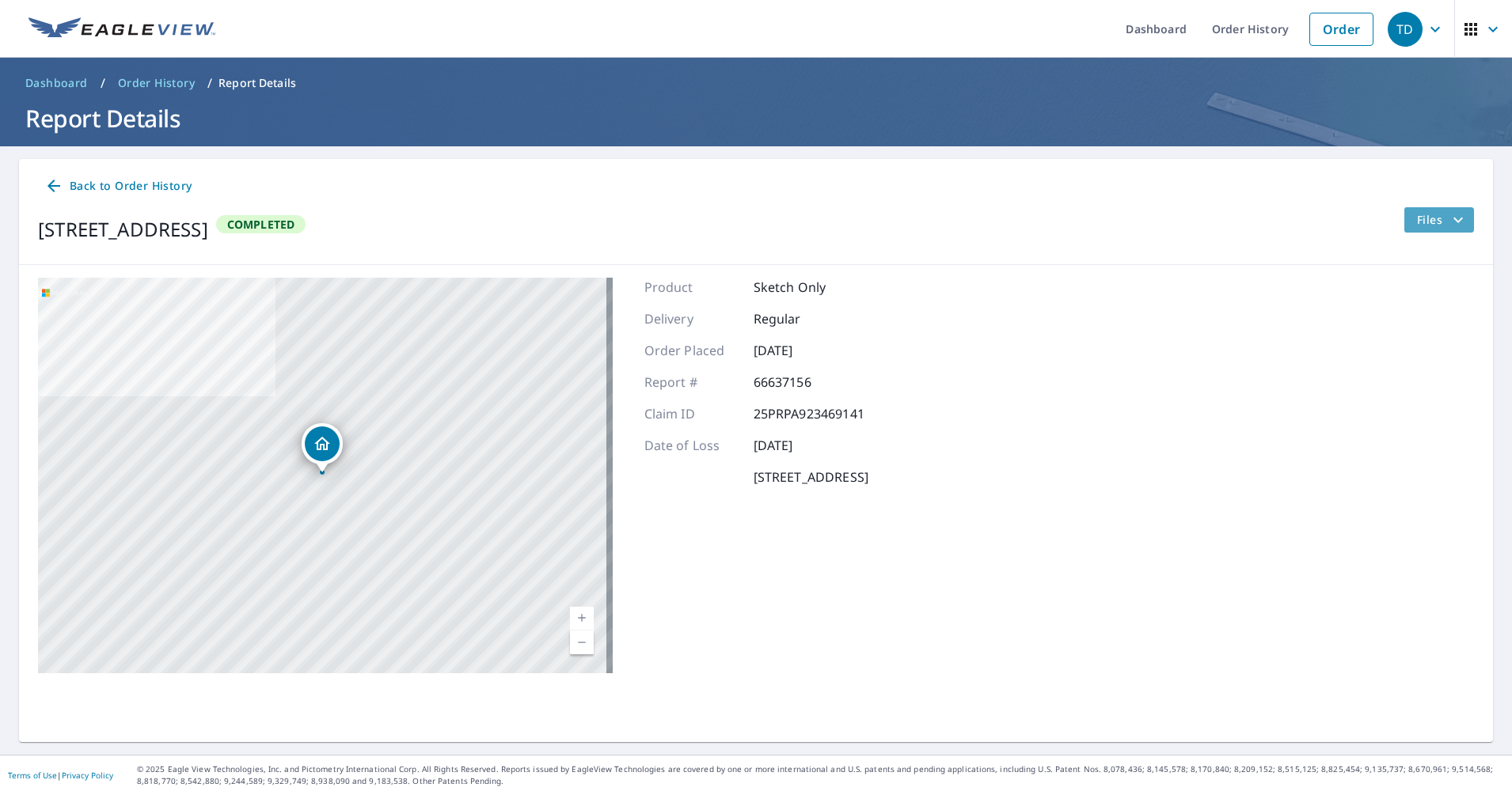
click at [1449, 224] on icon "filesDropdownBtn-66637156" at bounding box center [1458, 219] width 19 height 19
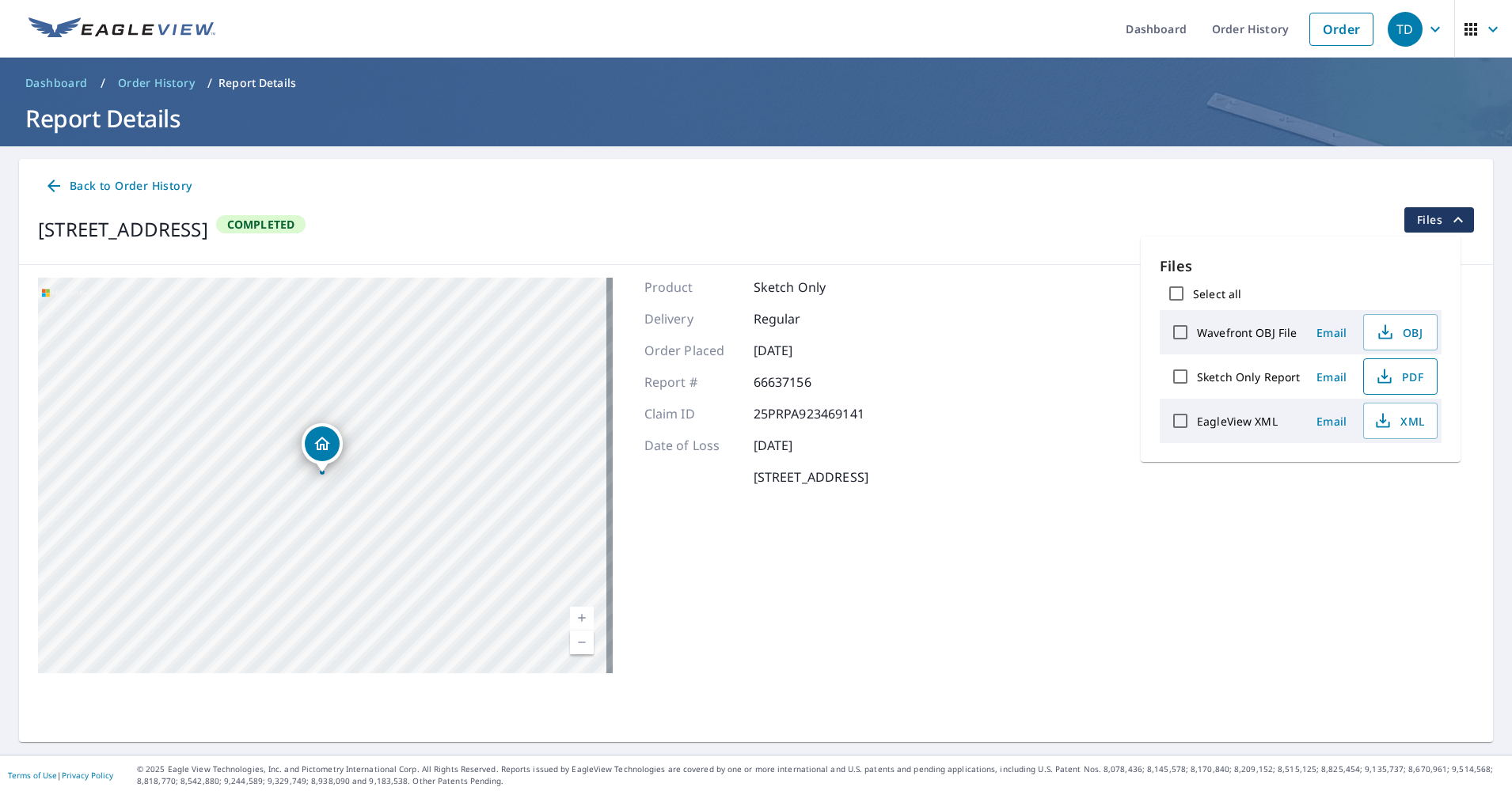
click at [1396, 380] on span "PDF" at bounding box center [1398, 376] width 50 height 19
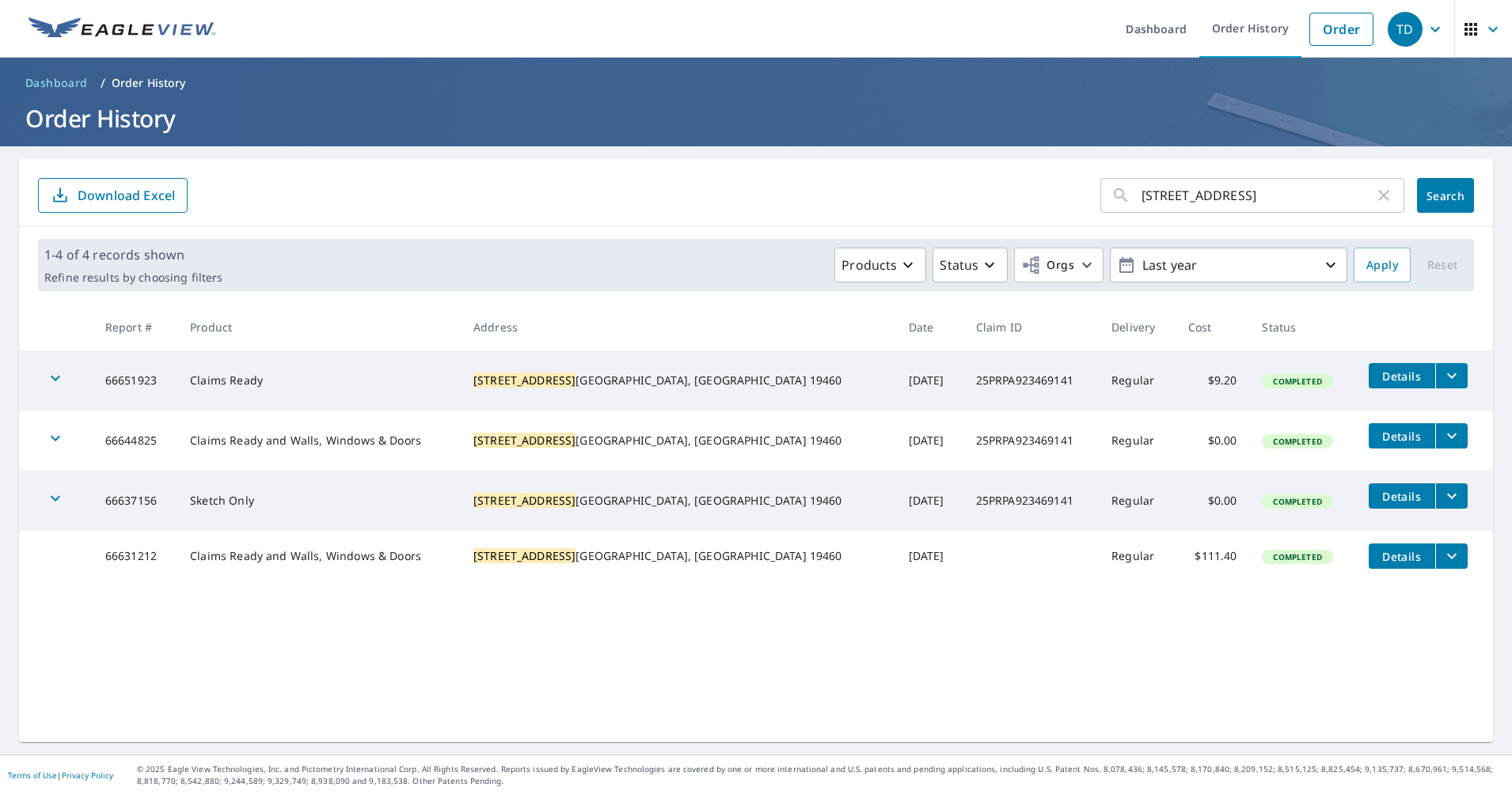
click at [1378, 562] on span "Details" at bounding box center [1401, 556] width 47 height 15
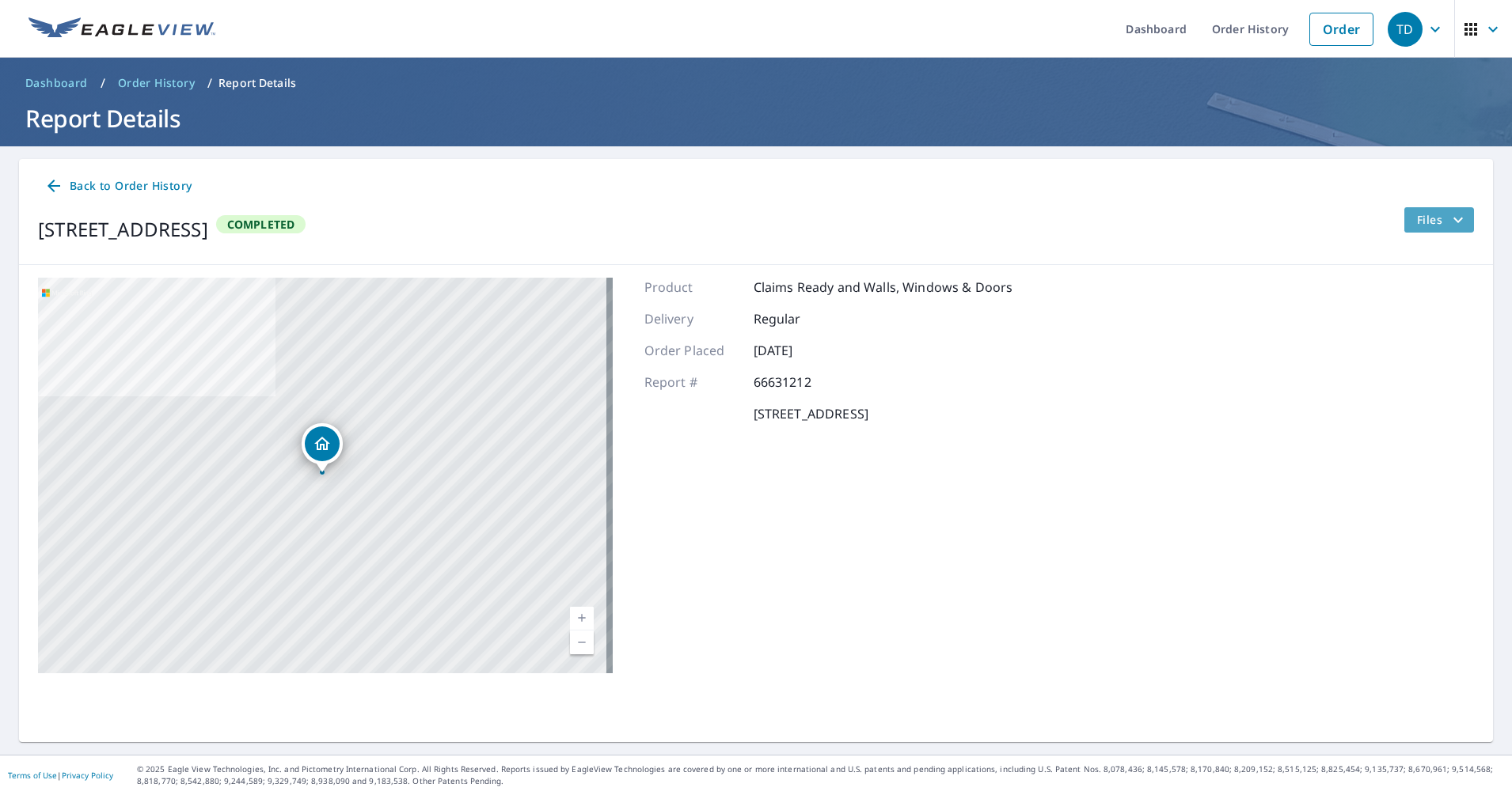
click at [1417, 219] on span "Files" at bounding box center [1442, 219] width 50 height 19
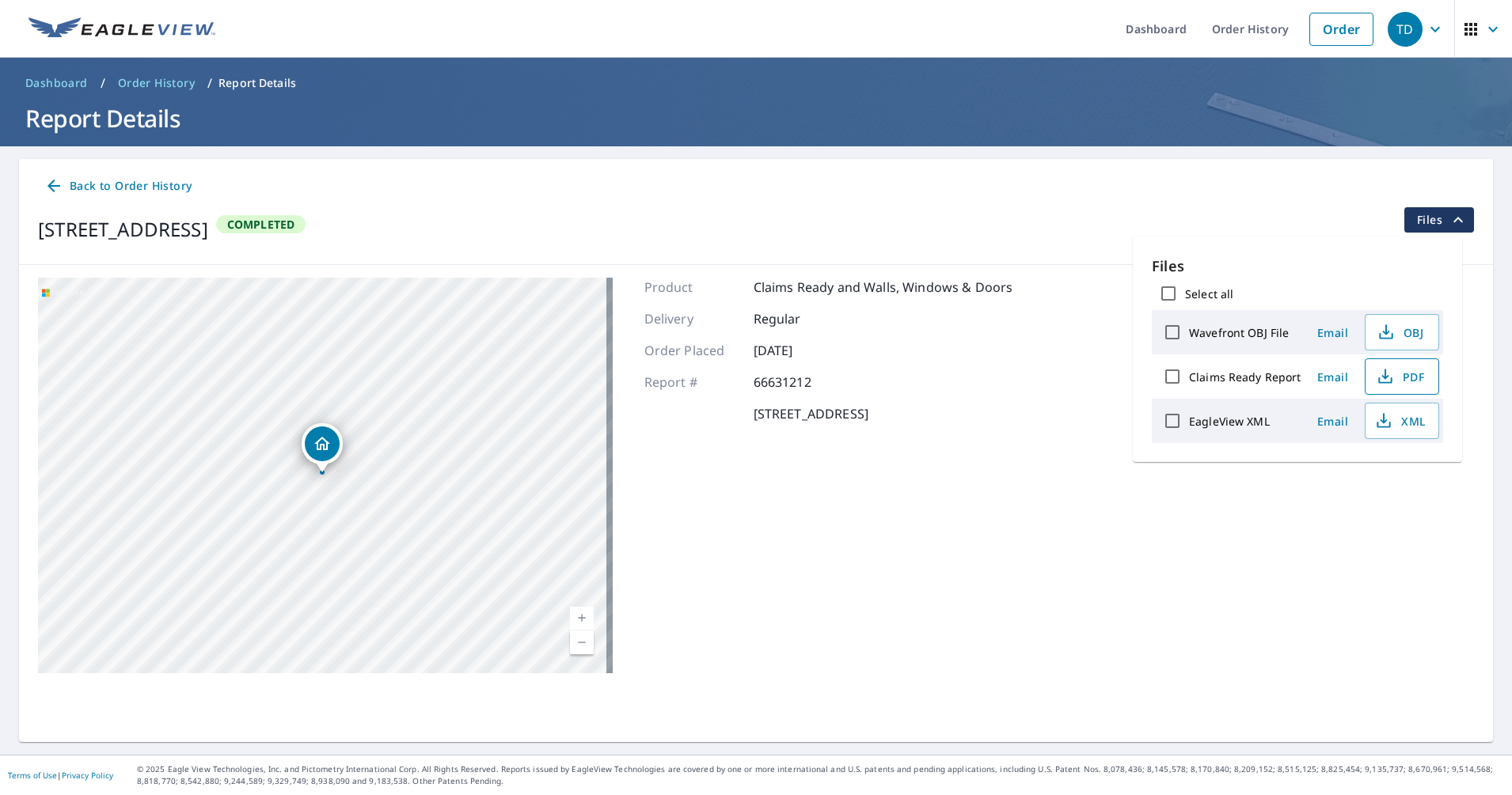
click at [1395, 379] on span "PDF" at bounding box center [1400, 376] width 50 height 19
click at [1171, 296] on input "Select all" at bounding box center [1168, 293] width 33 height 33
checkbox input "true"
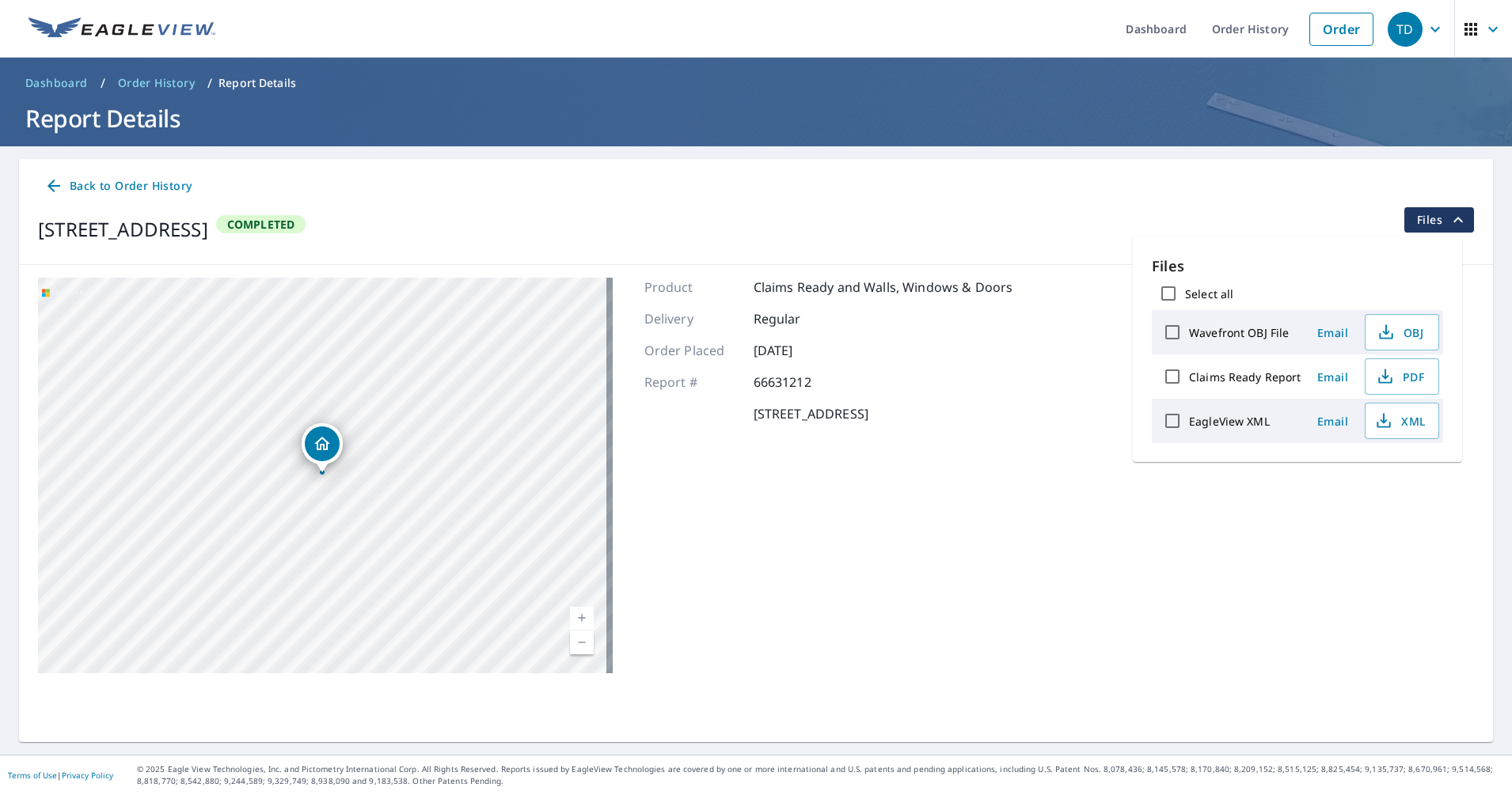
checkbox input "true"
click at [1380, 472] on span "Download" at bounding box center [1381, 476] width 84 height 19
click at [833, 597] on div "Product Claims Ready and Walls, Windows & Doors Delivery Regular Order Placed […" at bounding box center [829, 476] width 369 height 396
